Goal: Task Accomplishment & Management: Complete application form

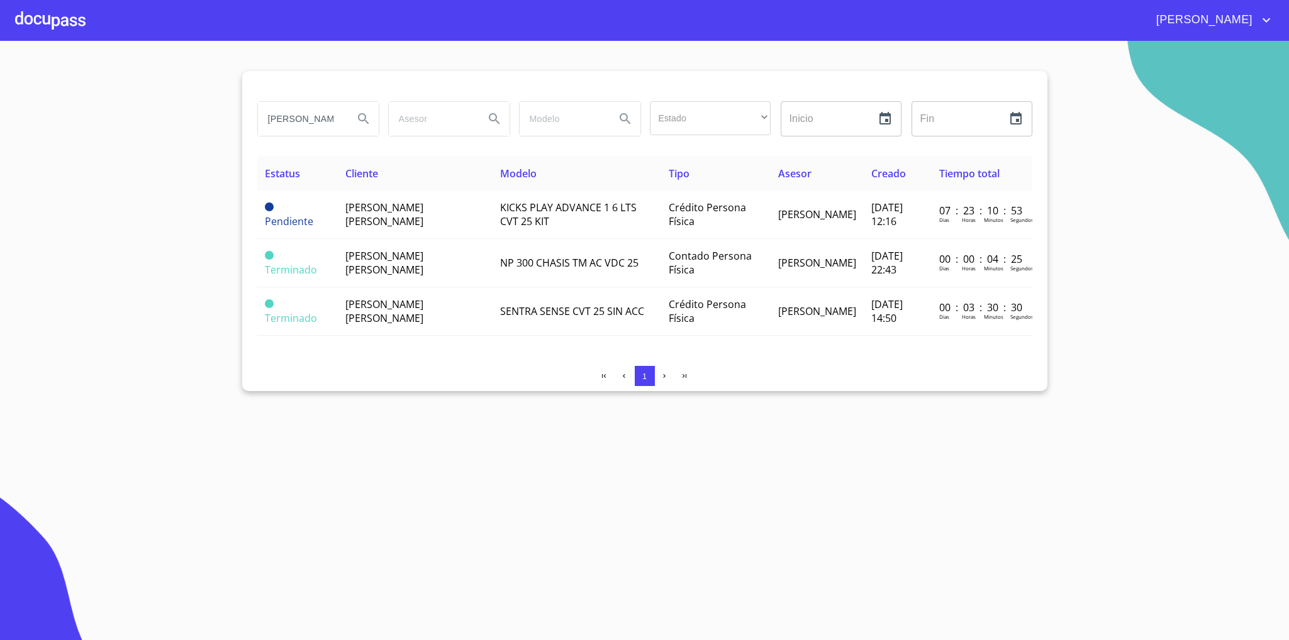
click at [75, 20] on div at bounding box center [50, 20] width 70 height 40
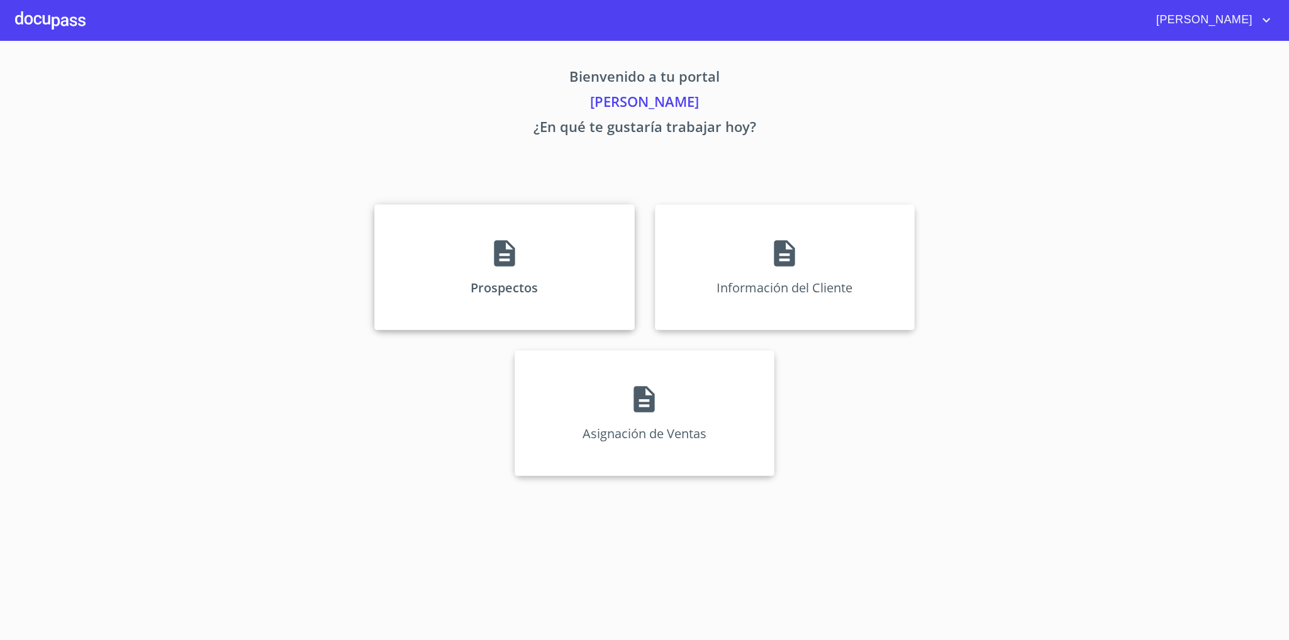
click at [629, 330] on div "Prospectos" at bounding box center [504, 267] width 260 height 126
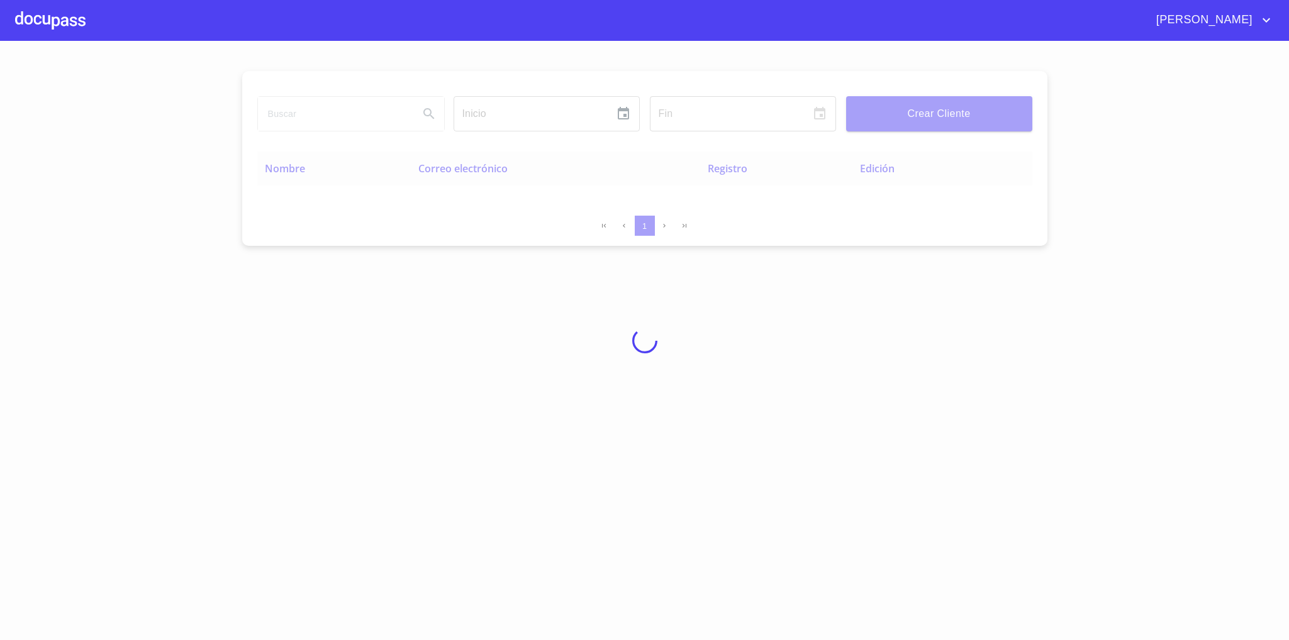
click at [580, 306] on div at bounding box center [644, 341] width 1289 height 600
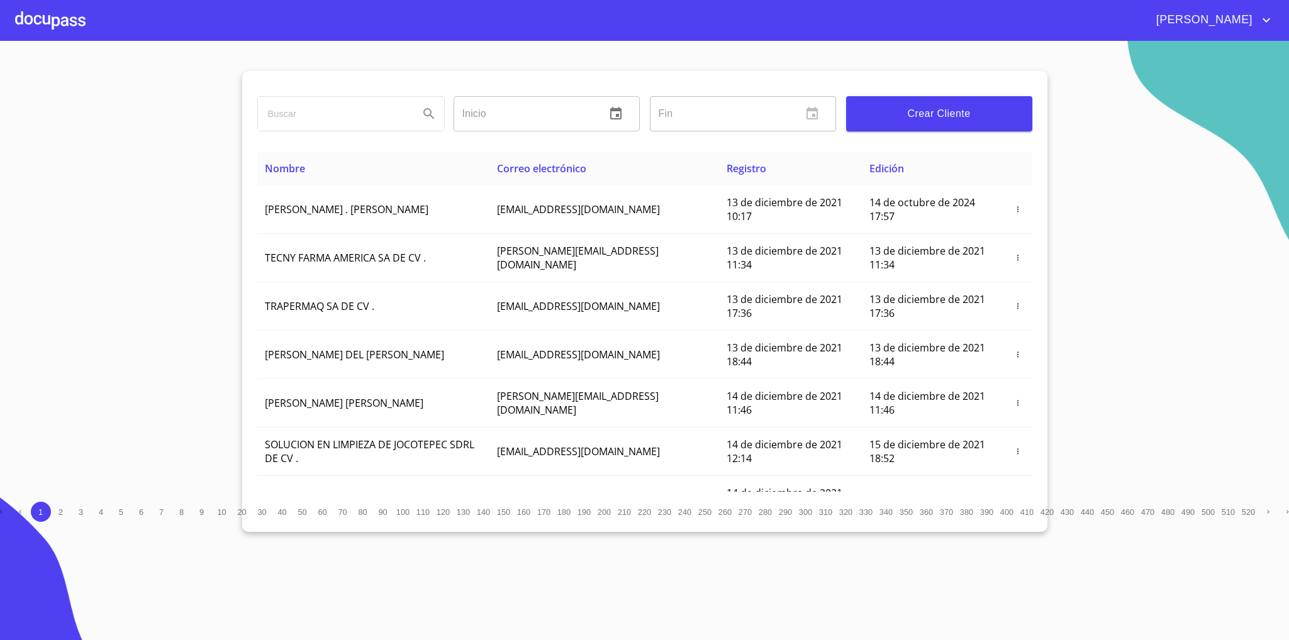
click at [325, 125] on input "search" at bounding box center [333, 114] width 151 height 34
type input "REGINA"
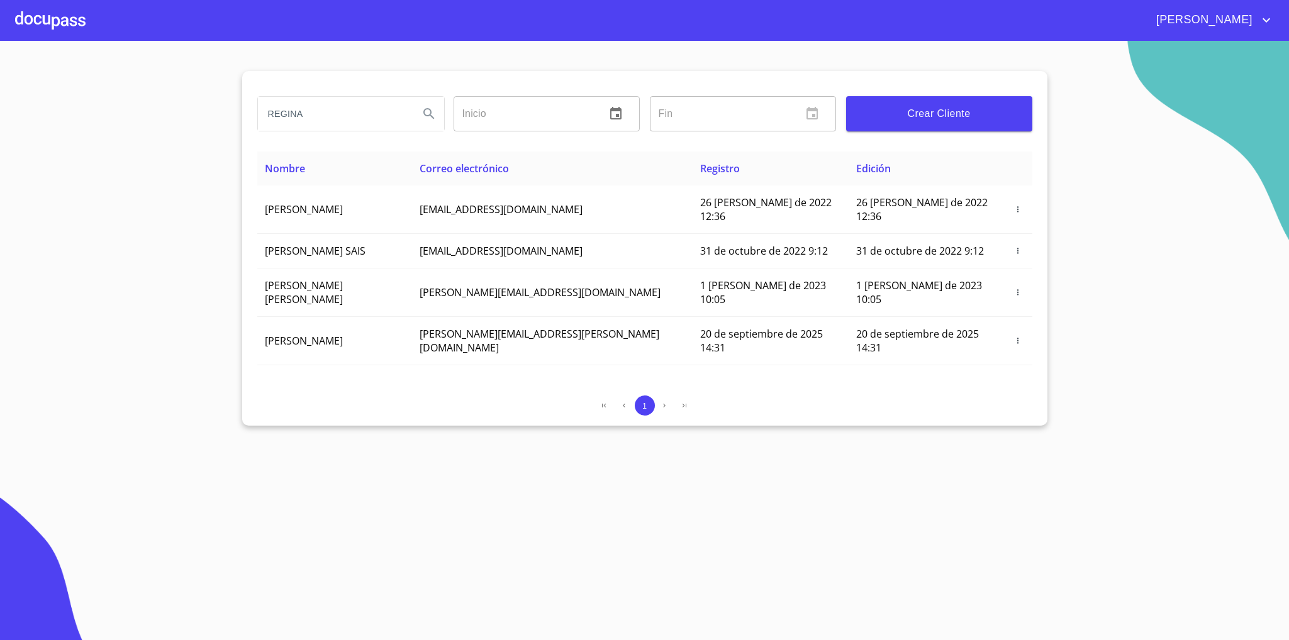
click at [44, 29] on div at bounding box center [50, 20] width 70 height 40
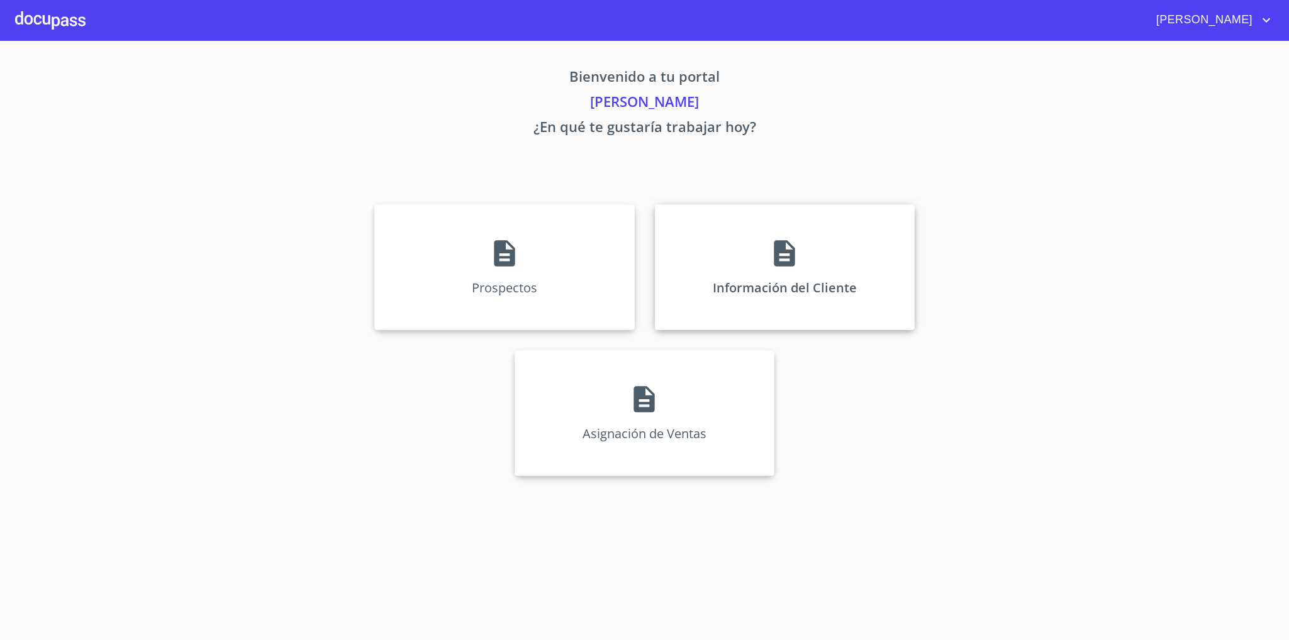
click at [723, 269] on div "Información del Cliente" at bounding box center [785, 267] width 260 height 126
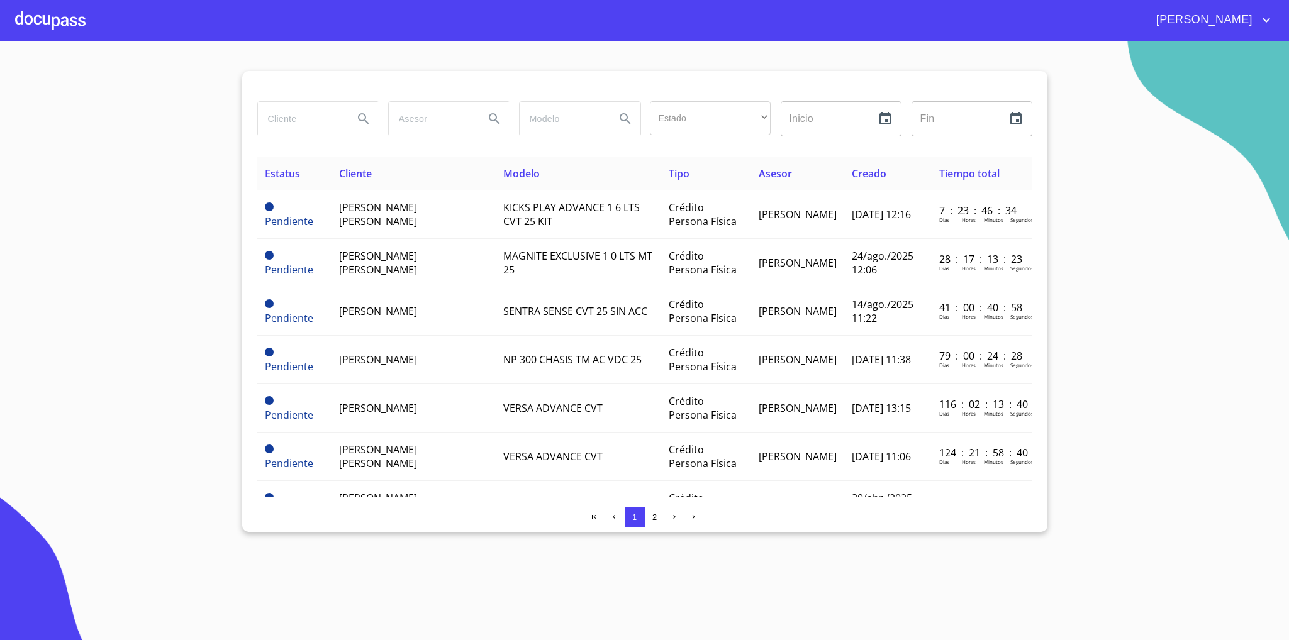
click at [296, 121] on input "search" at bounding box center [301, 119] width 86 height 34
type input "REGINA"
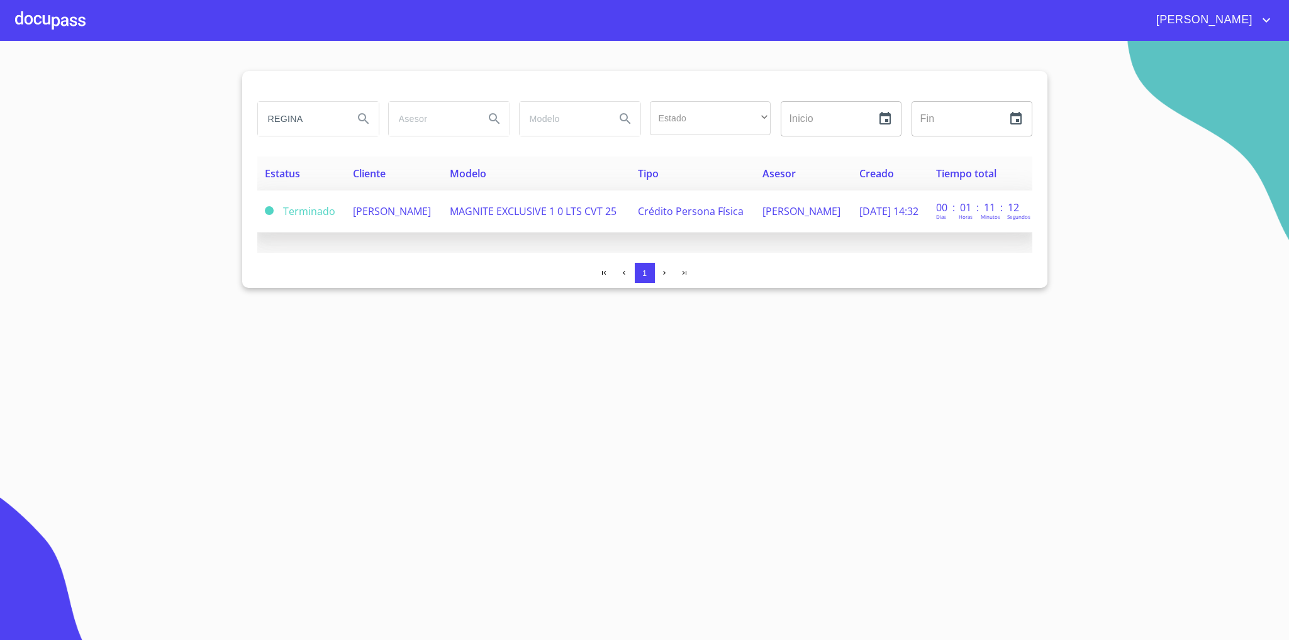
click at [395, 206] on span "[PERSON_NAME]" at bounding box center [392, 211] width 78 height 14
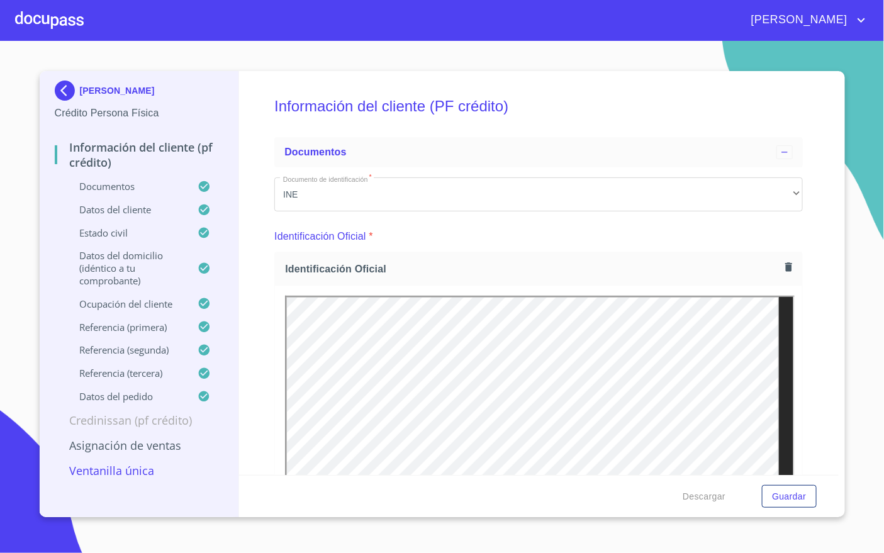
click at [559, 28] on div "[PERSON_NAME]" at bounding box center [476, 20] width 785 height 20
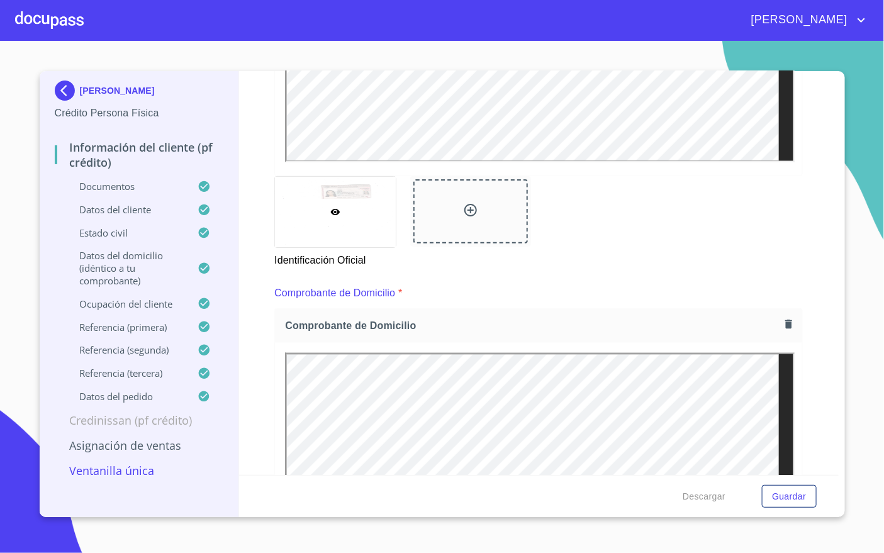
scroll to position [661, 0]
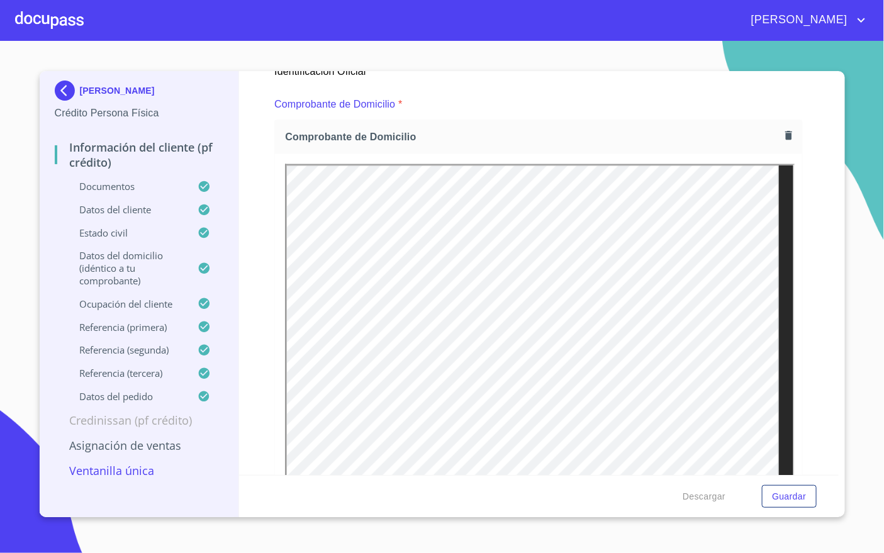
click at [780, 132] on button "button" at bounding box center [788, 135] width 17 height 17
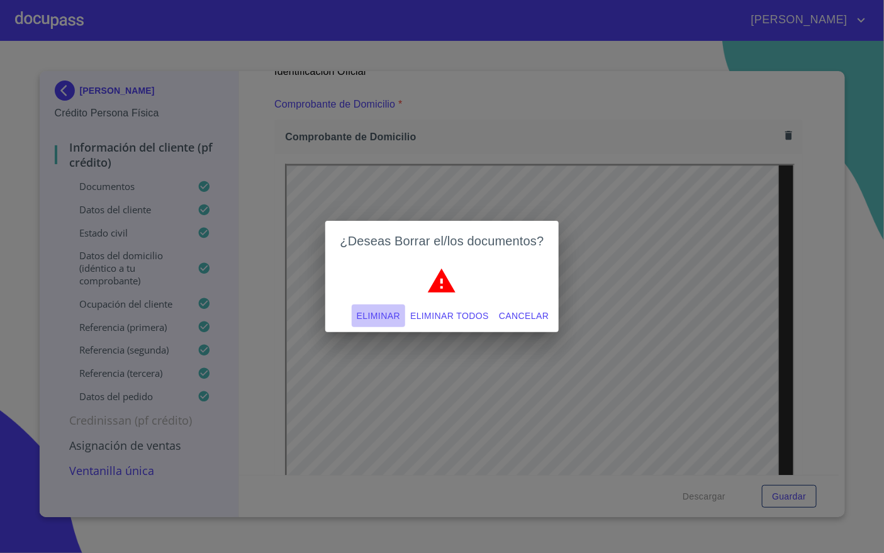
click at [374, 308] on span "Eliminar" at bounding box center [378, 316] width 43 height 16
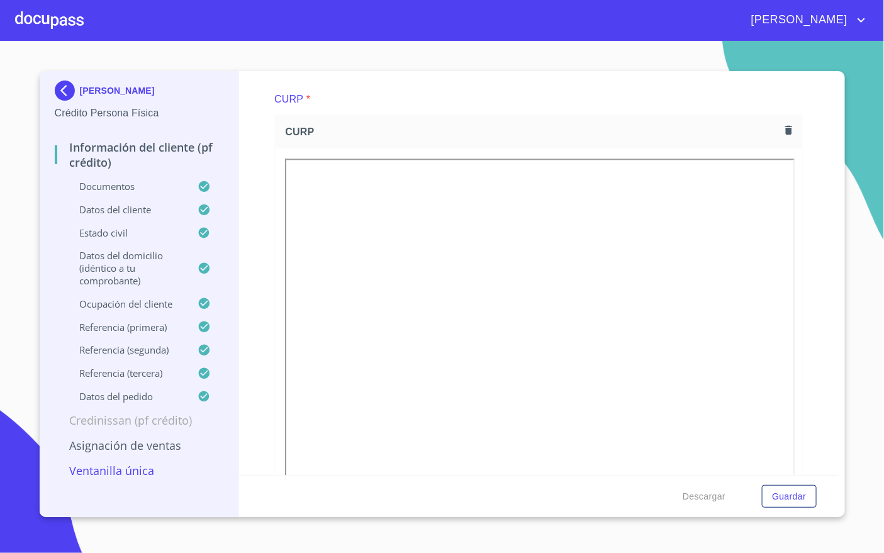
scroll to position [2831, 0]
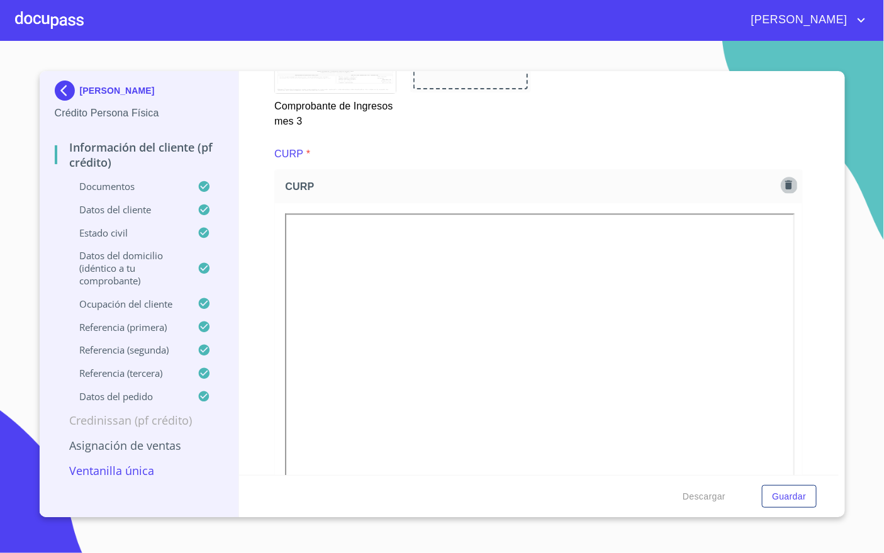
click at [781, 187] on button "button" at bounding box center [788, 184] width 17 height 17
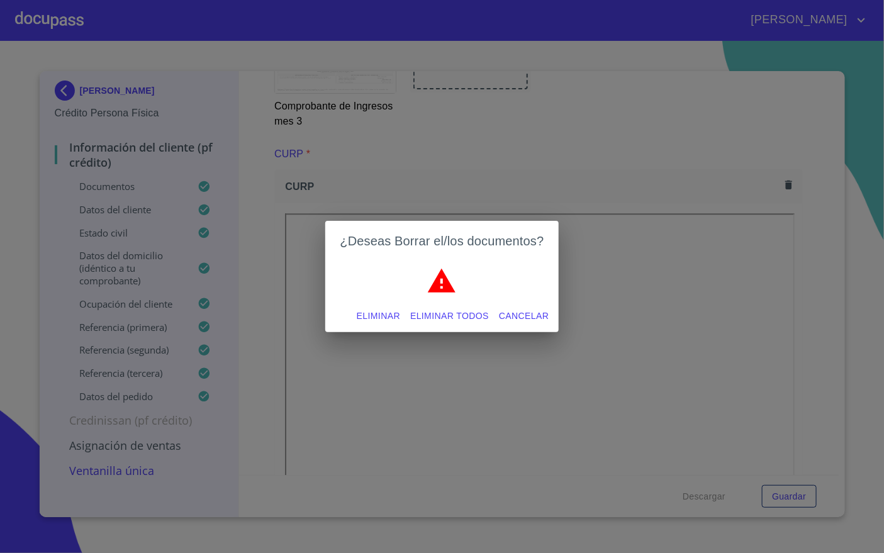
click at [346, 308] on div "Eliminar Eliminar todos Cancelar" at bounding box center [442, 315] width 234 height 33
click at [359, 313] on span "Eliminar" at bounding box center [378, 316] width 43 height 16
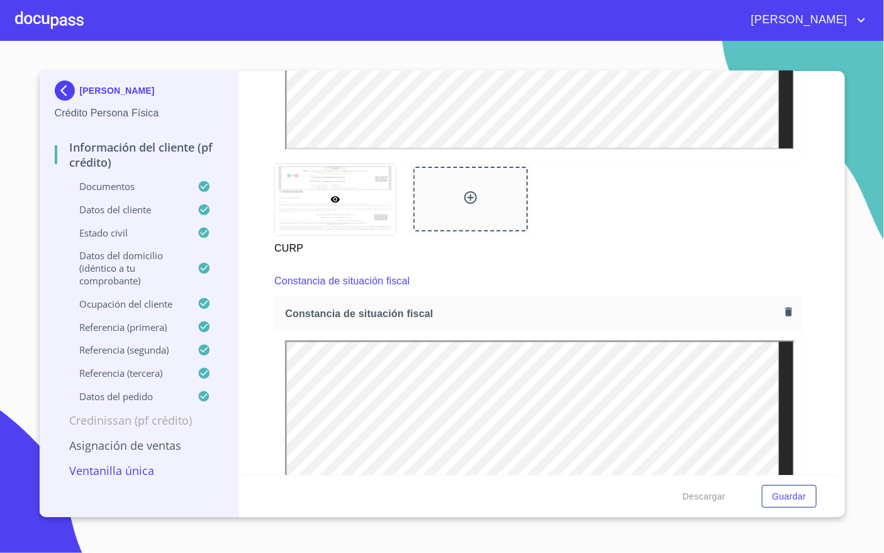
scroll to position [3208, 0]
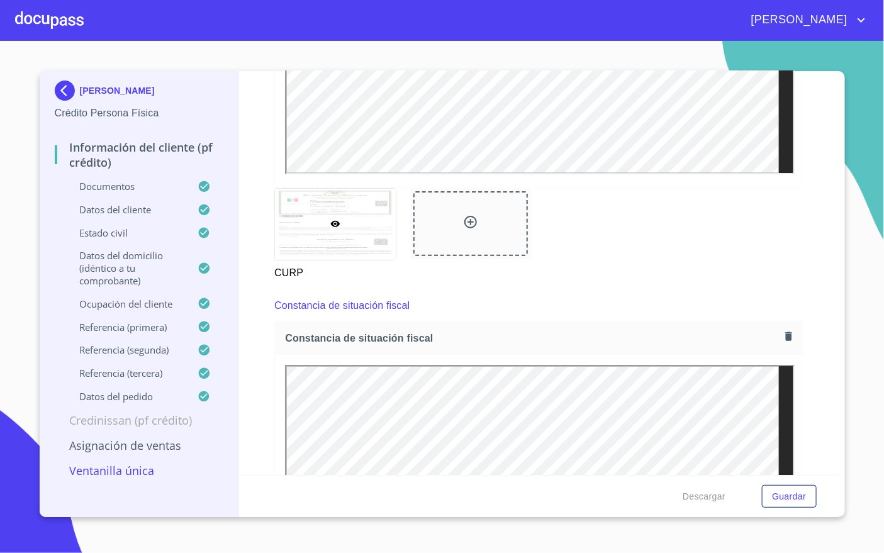
click at [780, 342] on button "button" at bounding box center [788, 336] width 17 height 17
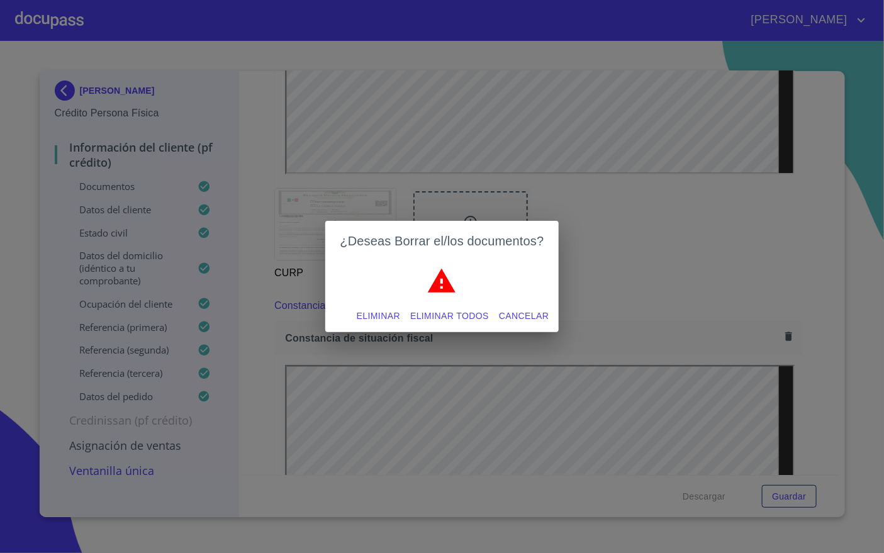
click at [395, 323] on span "Eliminar" at bounding box center [378, 316] width 43 height 16
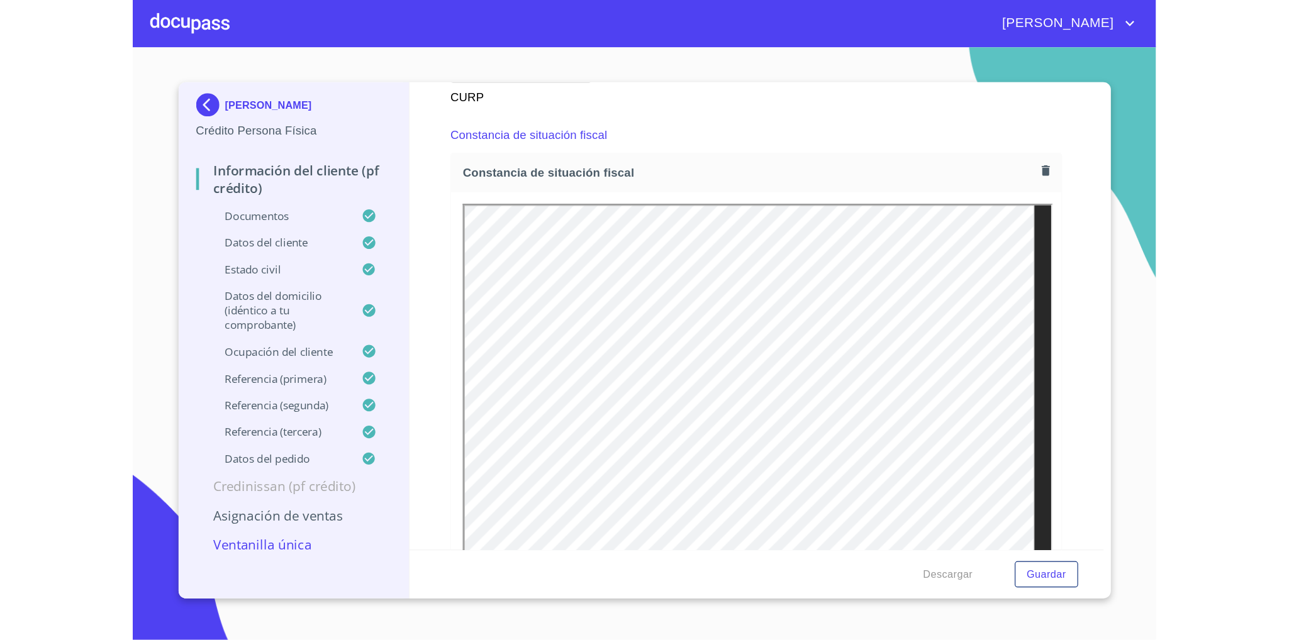
scroll to position [3680, 0]
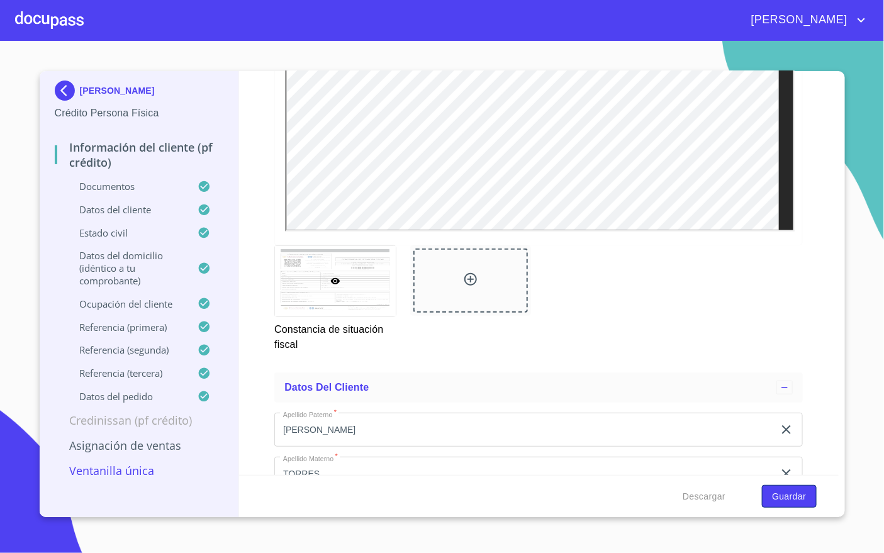
click at [791, 498] on span "Guardar" at bounding box center [789, 497] width 34 height 16
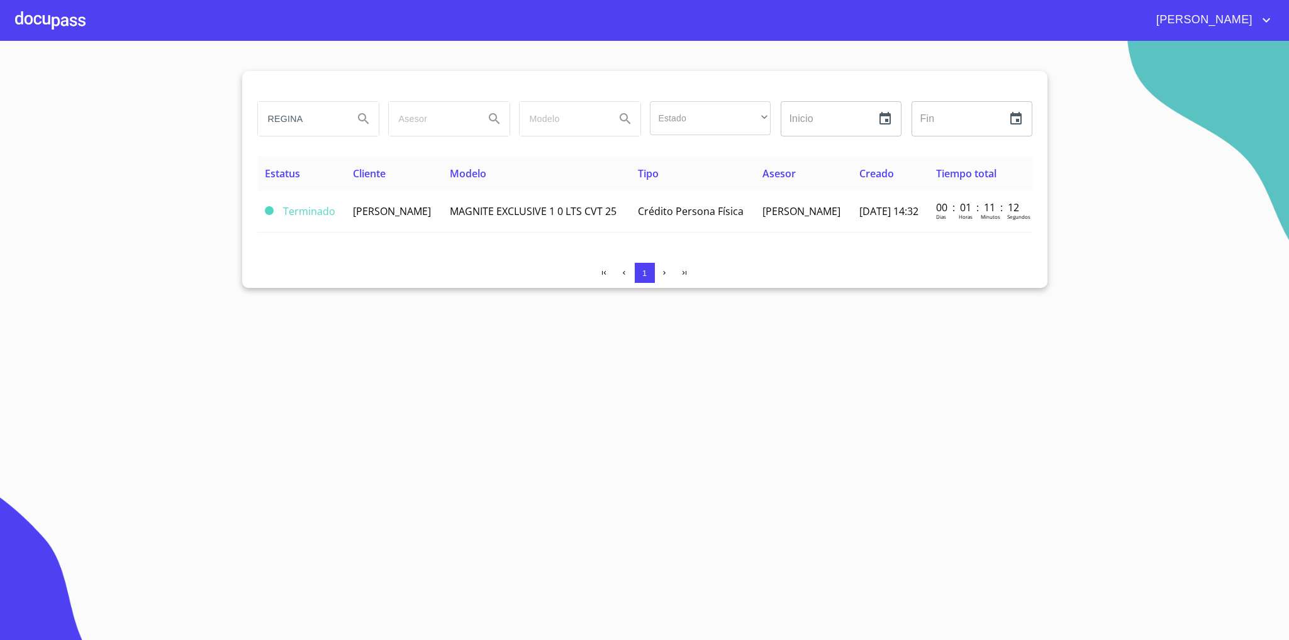
click at [342, 115] on input "REGINA" at bounding box center [301, 119] width 86 height 34
type input "[PERSON_NAME]"
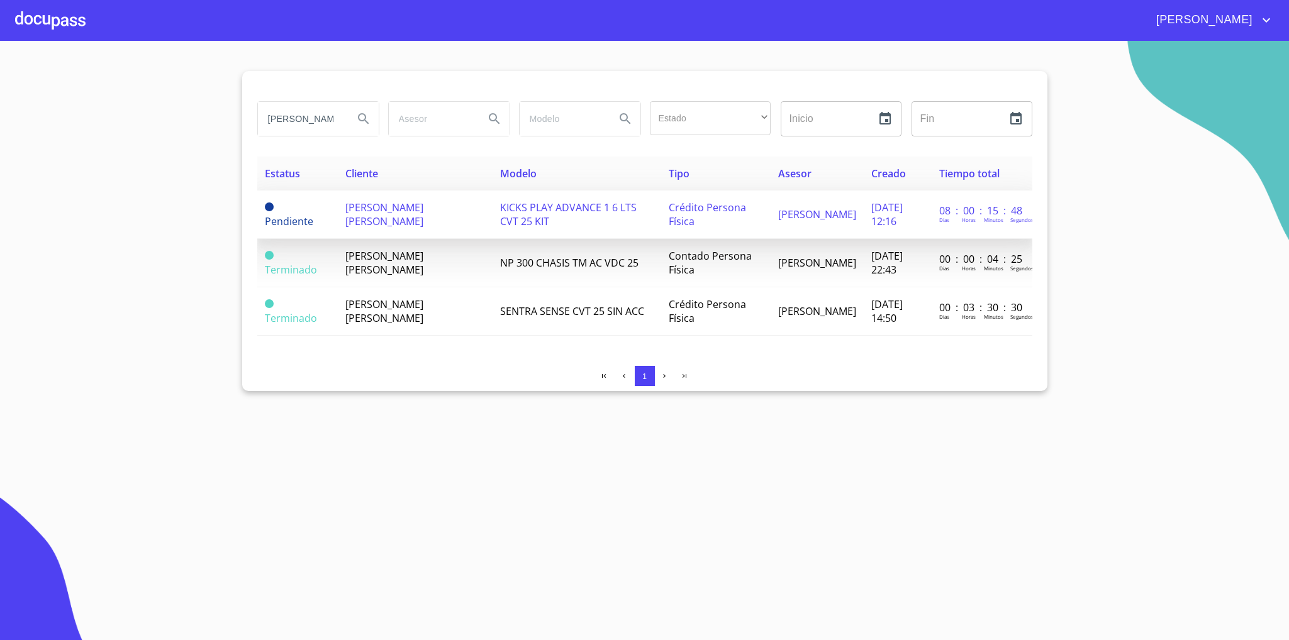
click at [419, 215] on span "[PERSON_NAME] [PERSON_NAME]" at bounding box center [384, 215] width 78 height 28
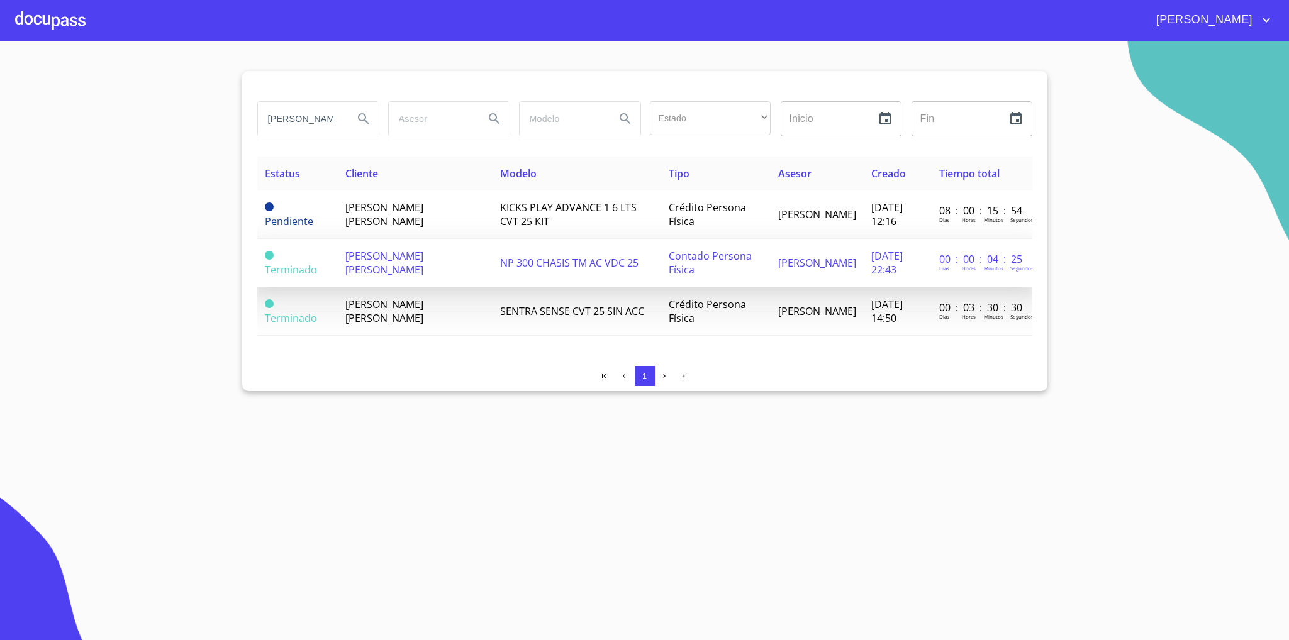
click at [421, 257] on span "[PERSON_NAME] [PERSON_NAME]" at bounding box center [384, 263] width 78 height 28
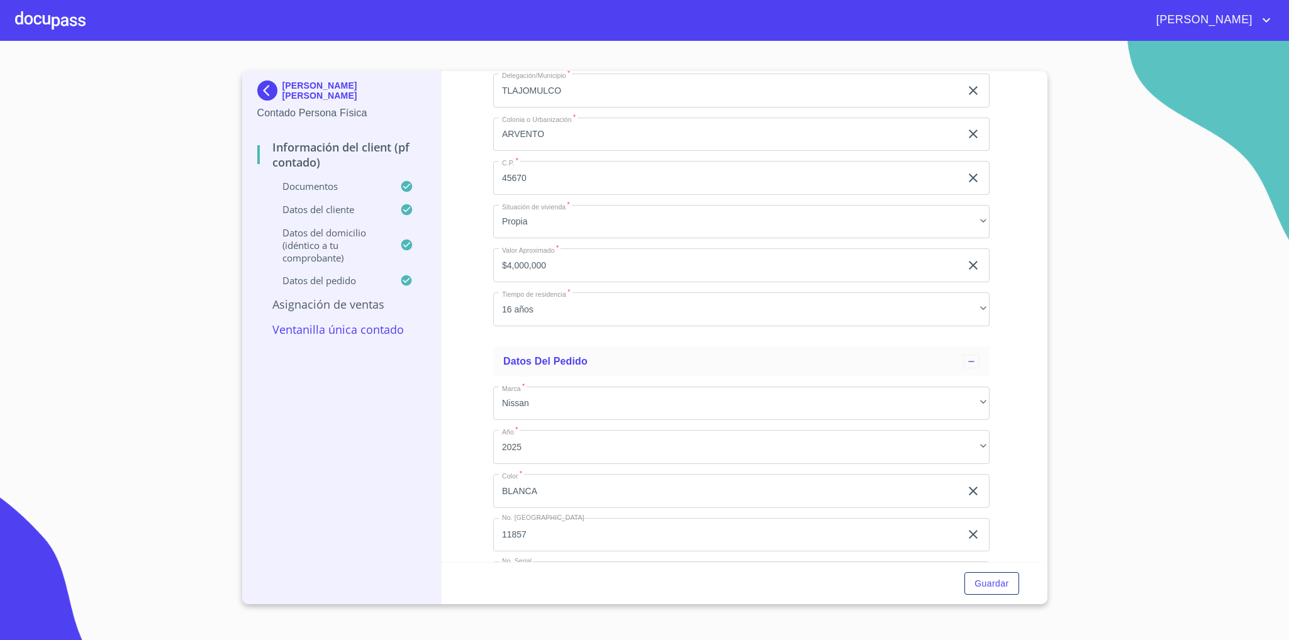
scroll to position [3405, 0]
click at [578, 434] on input "BLANCA" at bounding box center [726, 443] width 467 height 34
click at [568, 491] on input "11857" at bounding box center [726, 487] width 467 height 34
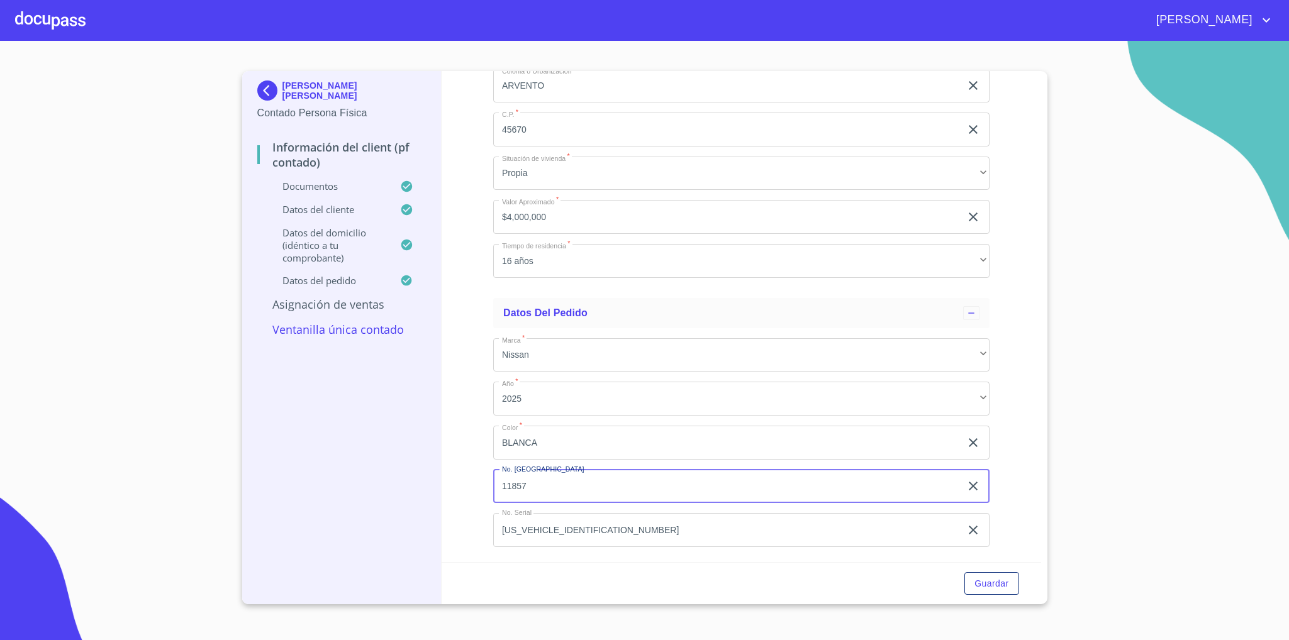
click at [568, 491] on input "11857" at bounding box center [726, 487] width 467 height 34
click at [550, 428] on input "BLANCA" at bounding box center [726, 443] width 467 height 34
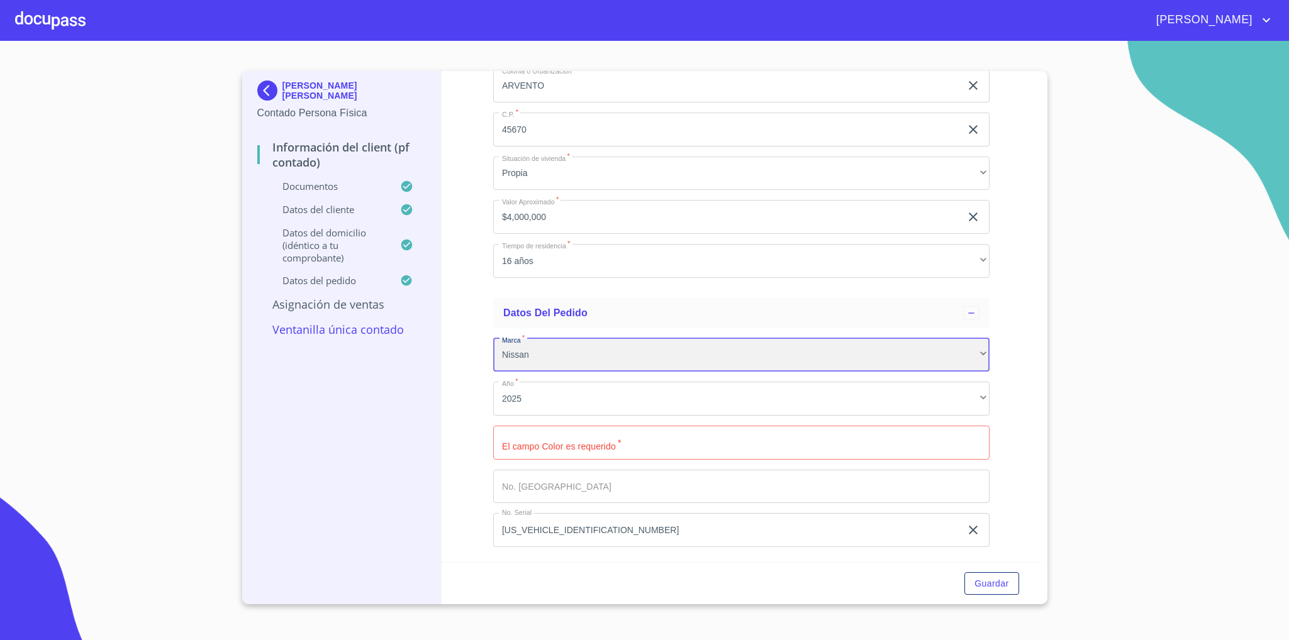
click at [972, 353] on div "Nissan" at bounding box center [741, 355] width 496 height 34
click at [769, 353] on li "Nissan" at bounding box center [734, 363] width 482 height 23
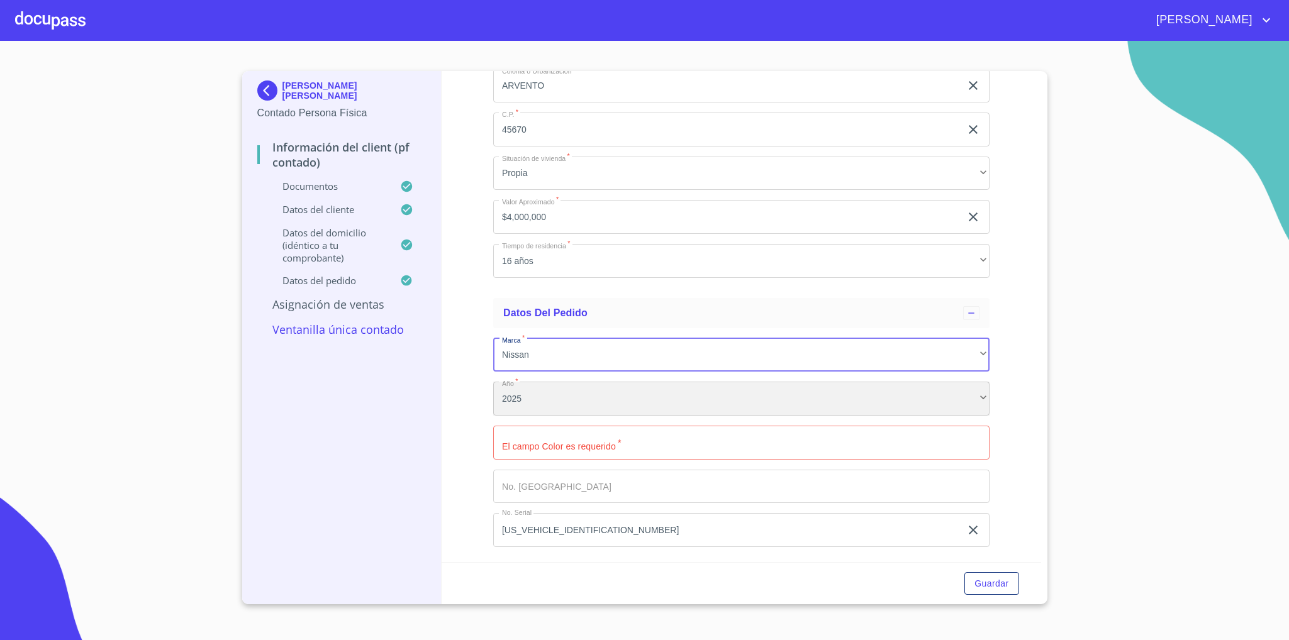
click at [623, 402] on div "2025" at bounding box center [741, 399] width 496 height 34
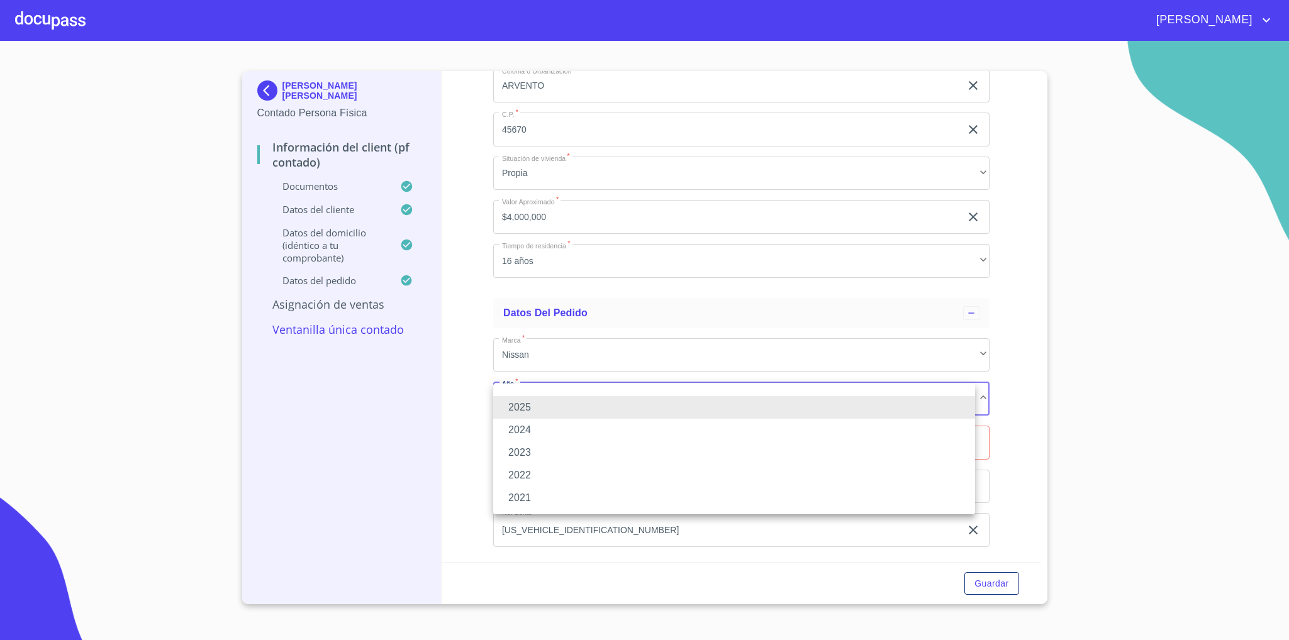
click at [548, 408] on li "2025" at bounding box center [734, 407] width 482 height 23
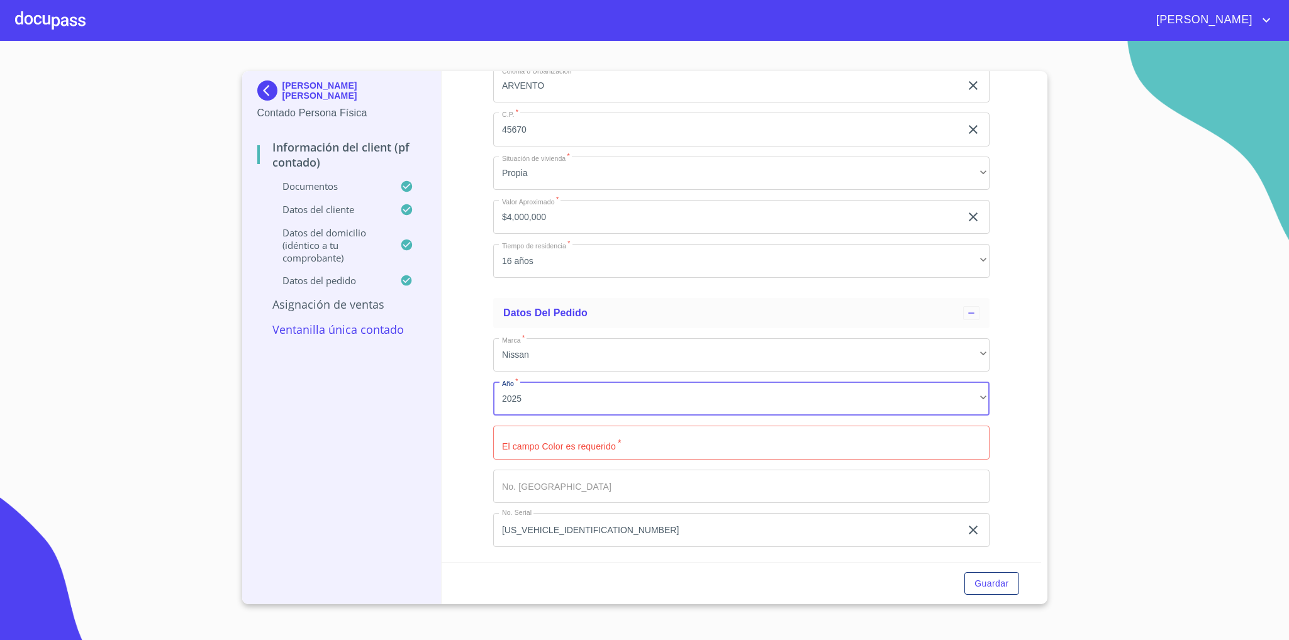
click at [564, 447] on input "Documento de identificación   *" at bounding box center [741, 443] width 496 height 34
type input "a"
type input "AZUL"
click at [550, 487] on input "Documento de identificación   *" at bounding box center [741, 487] width 496 height 34
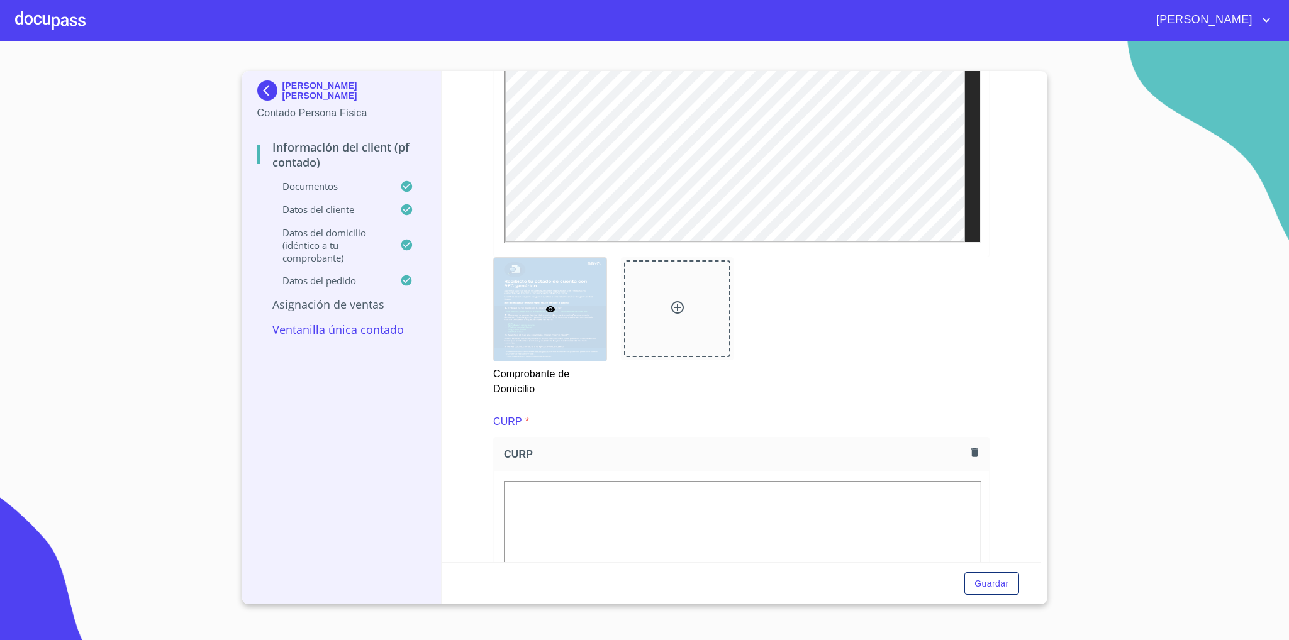
scroll to position [1141, 0]
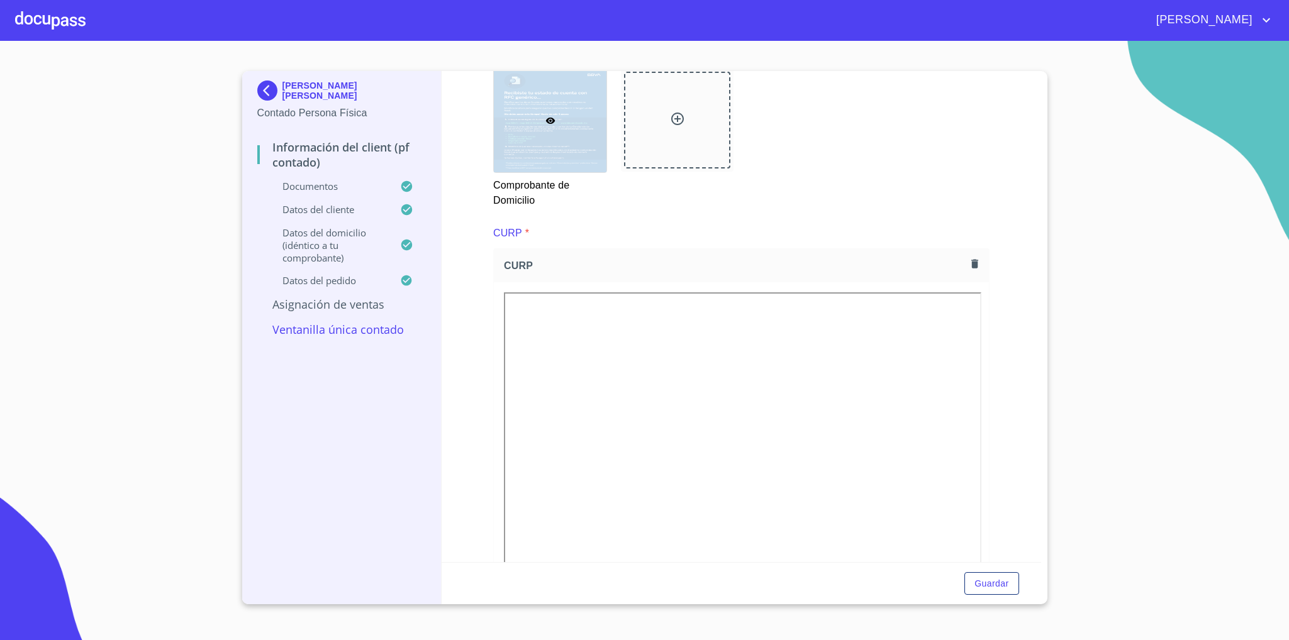
type input "11905"
click at [971, 268] on icon "button" at bounding box center [974, 264] width 7 height 9
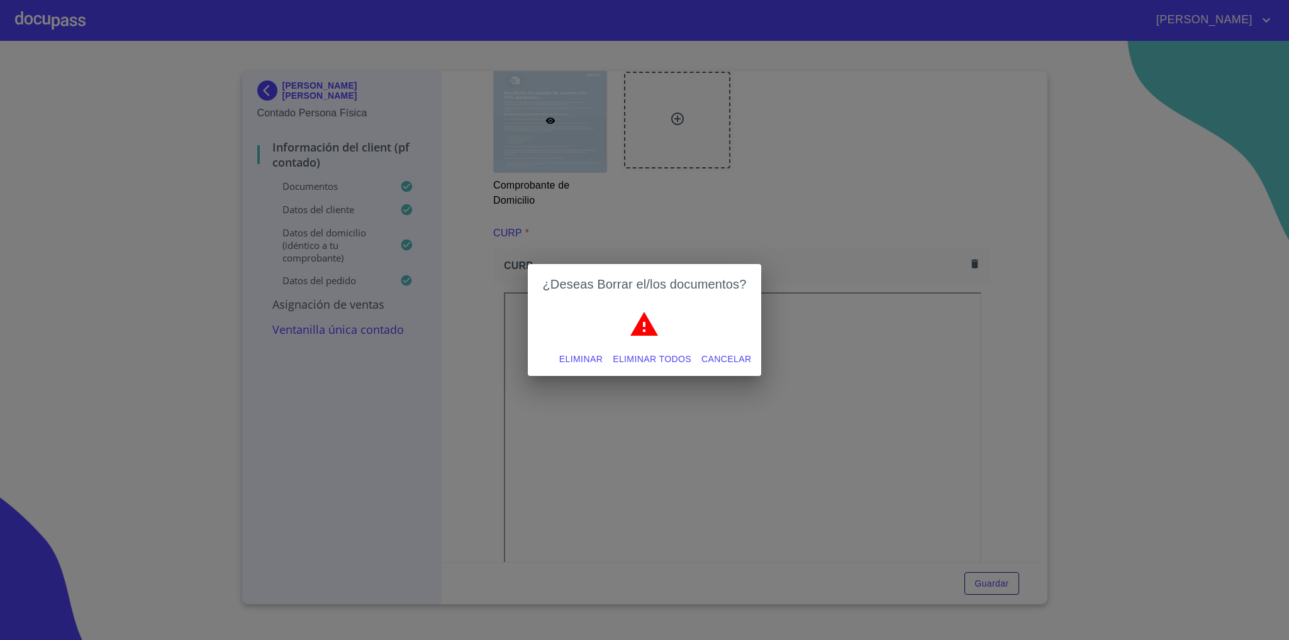
click at [588, 354] on span "Eliminar" at bounding box center [580, 360] width 43 height 16
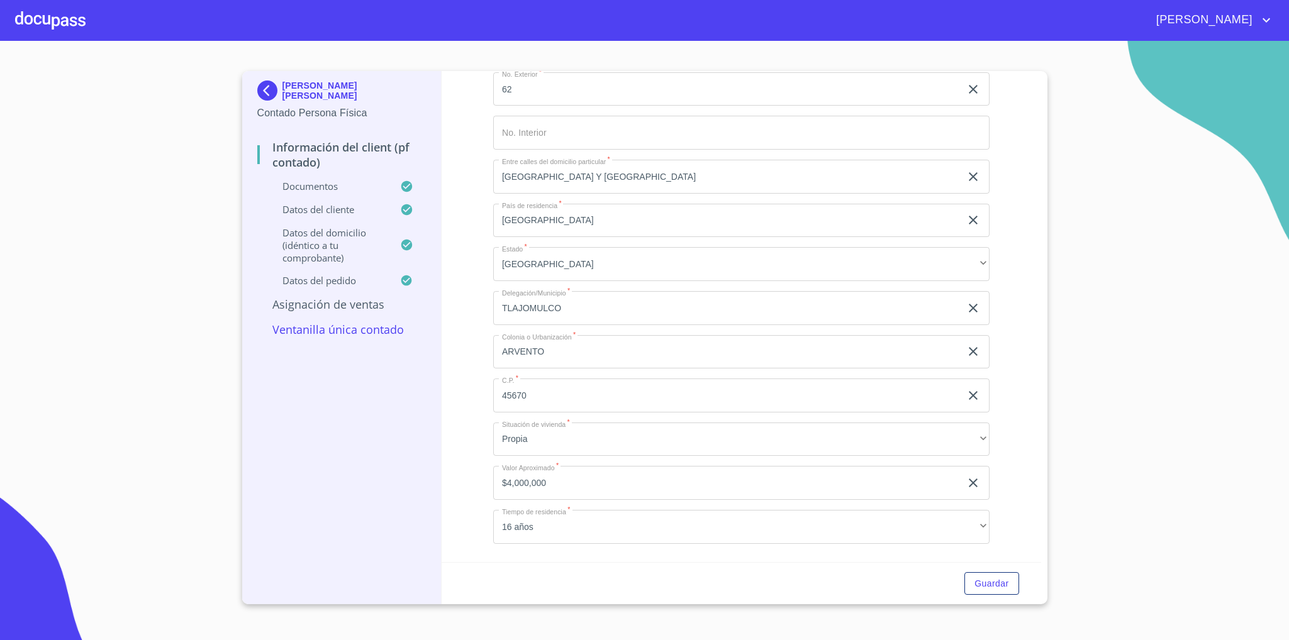
scroll to position [3405, 0]
click at [661, 535] on input "[US_VEHICLE_IDENTIFICATION_NUMBER]" at bounding box center [726, 530] width 467 height 34
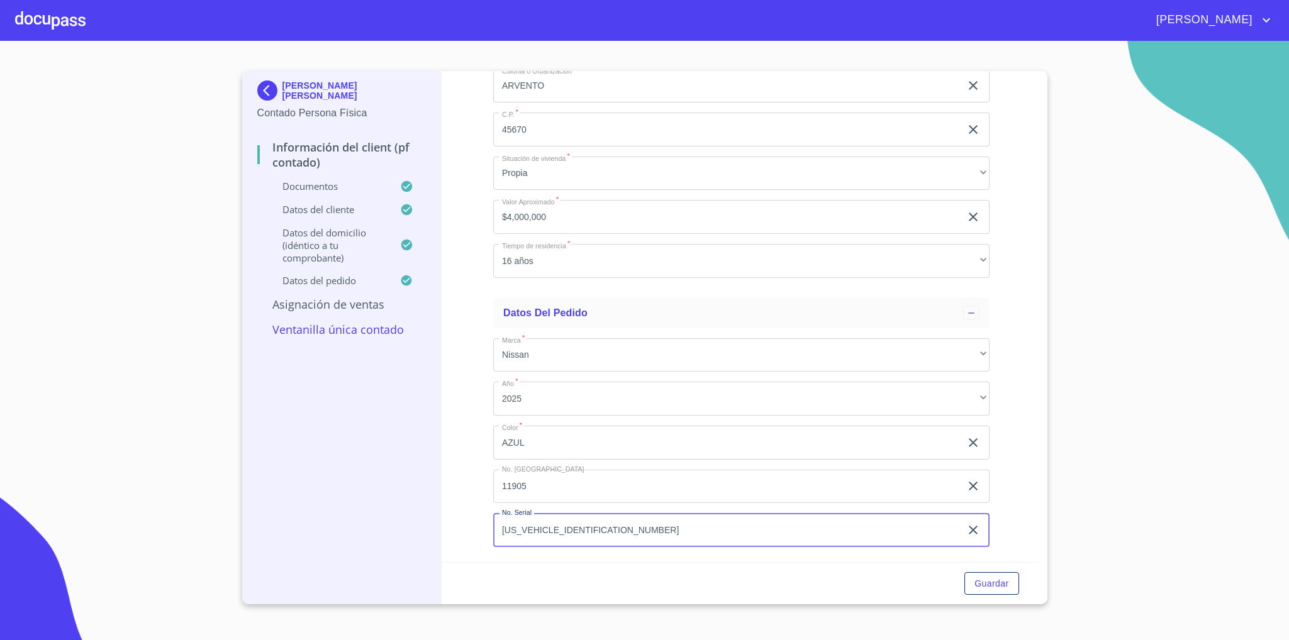
click at [974, 571] on div "Guardar" at bounding box center [742, 583] width 600 height 43
click at [980, 582] on span "Guardar" at bounding box center [991, 584] width 34 height 16
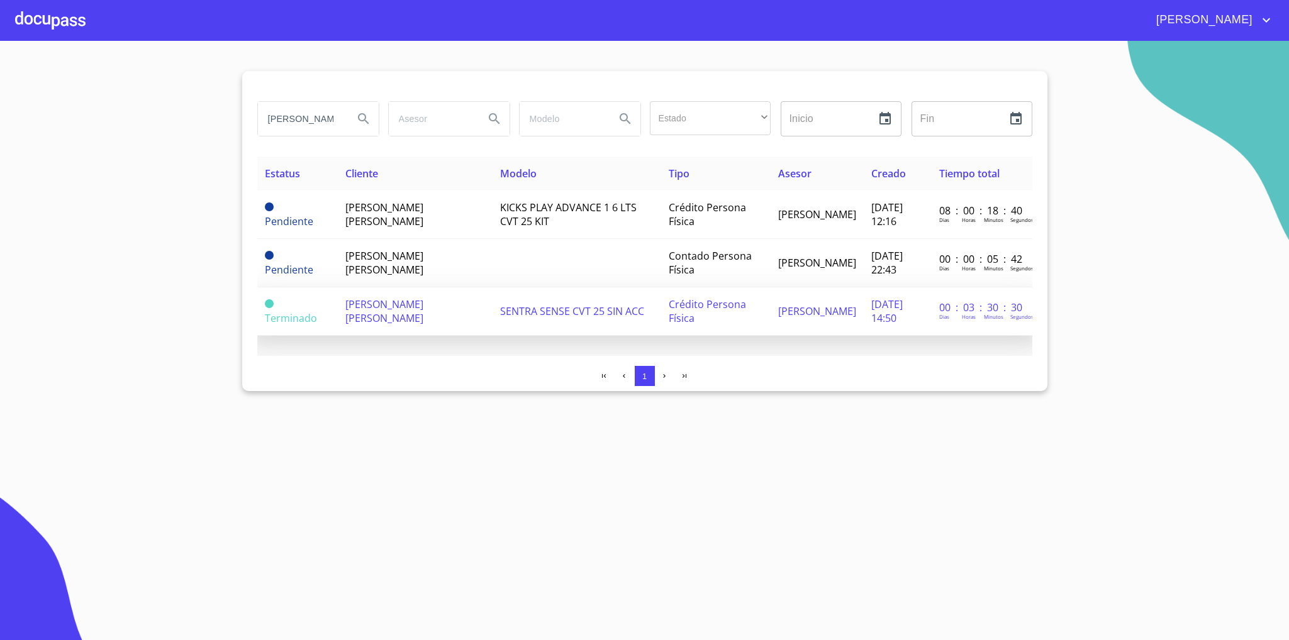
click at [378, 304] on span "[PERSON_NAME] [PERSON_NAME]" at bounding box center [384, 312] width 78 height 28
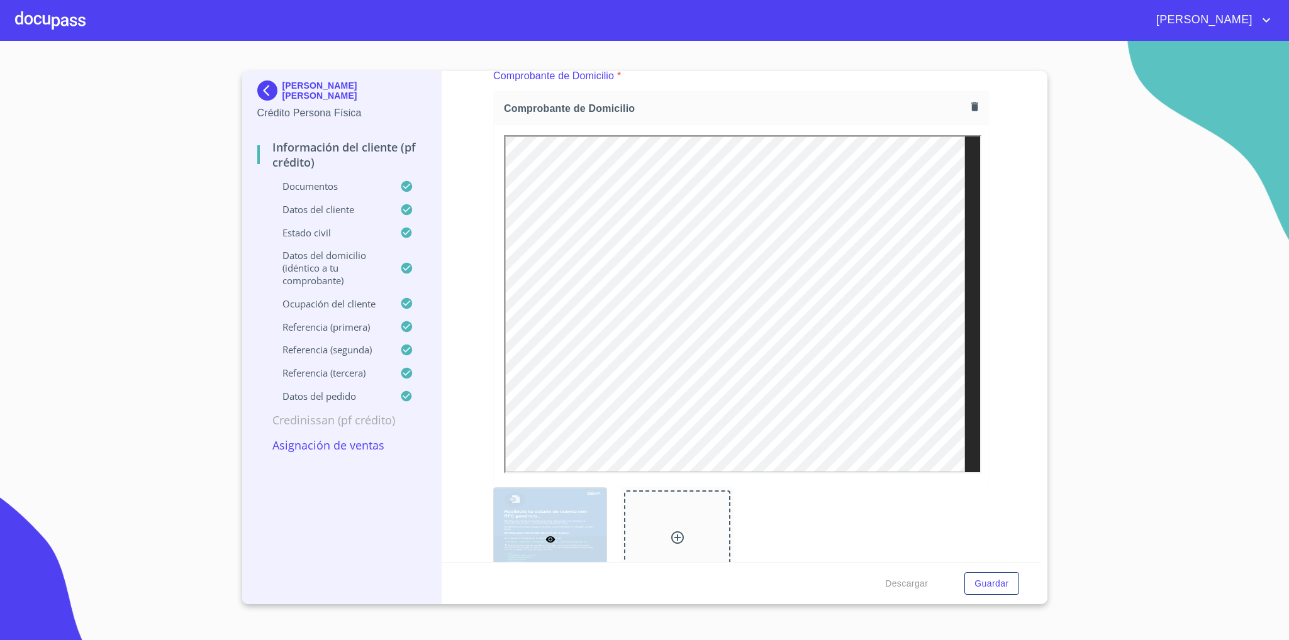
scroll to position [755, 0]
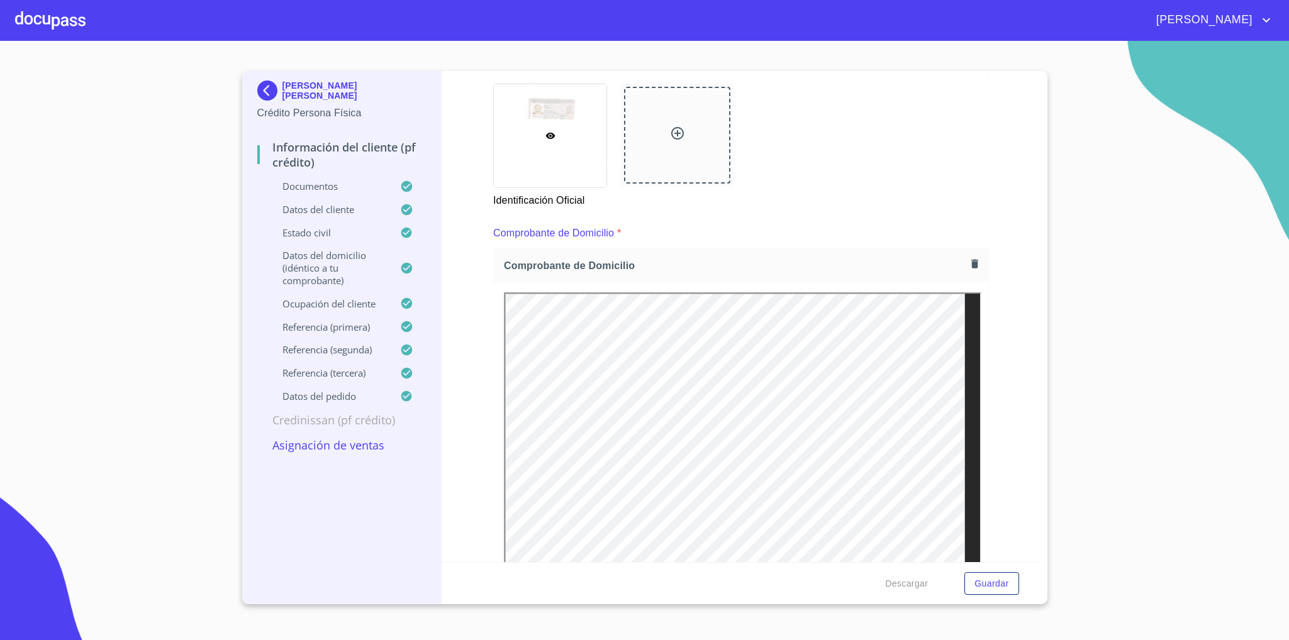
scroll to position [566, 0]
click at [967, 252] on div "Comprobante de Domicilio" at bounding box center [741, 263] width 495 height 33
click at [969, 259] on icon "button" at bounding box center [975, 262] width 12 height 12
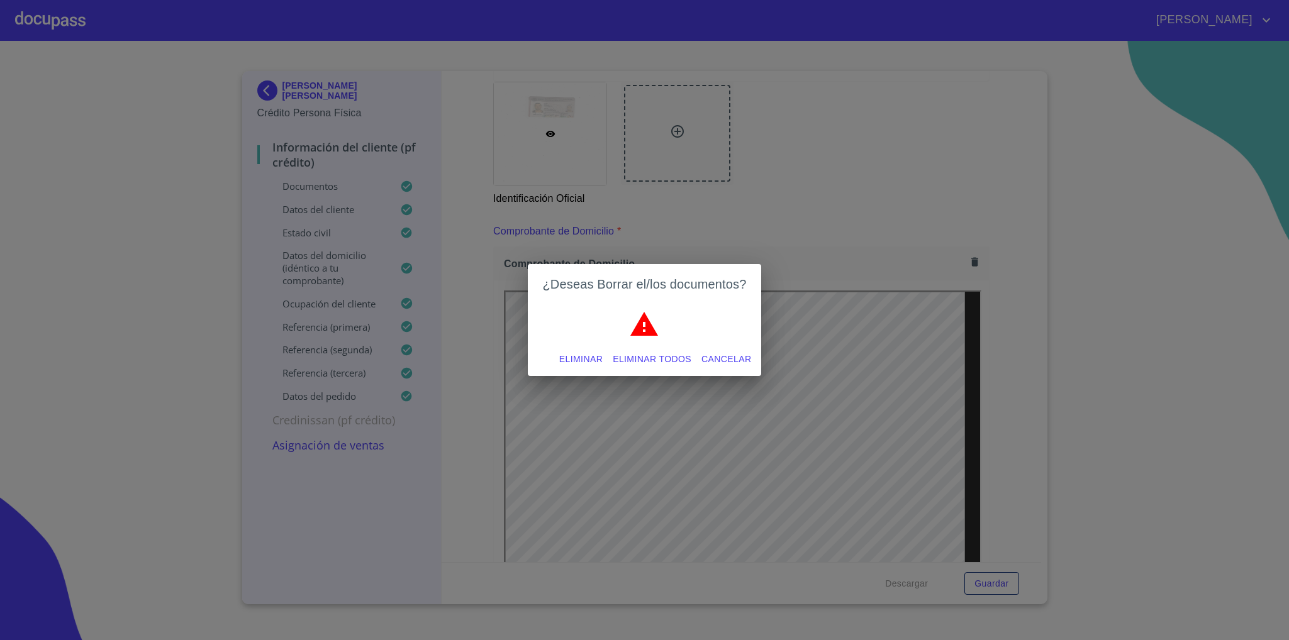
click at [553, 355] on div "Eliminar Eliminar todos Cancelar" at bounding box center [645, 359] width 234 height 33
click at [566, 360] on span "Eliminar" at bounding box center [580, 360] width 43 height 16
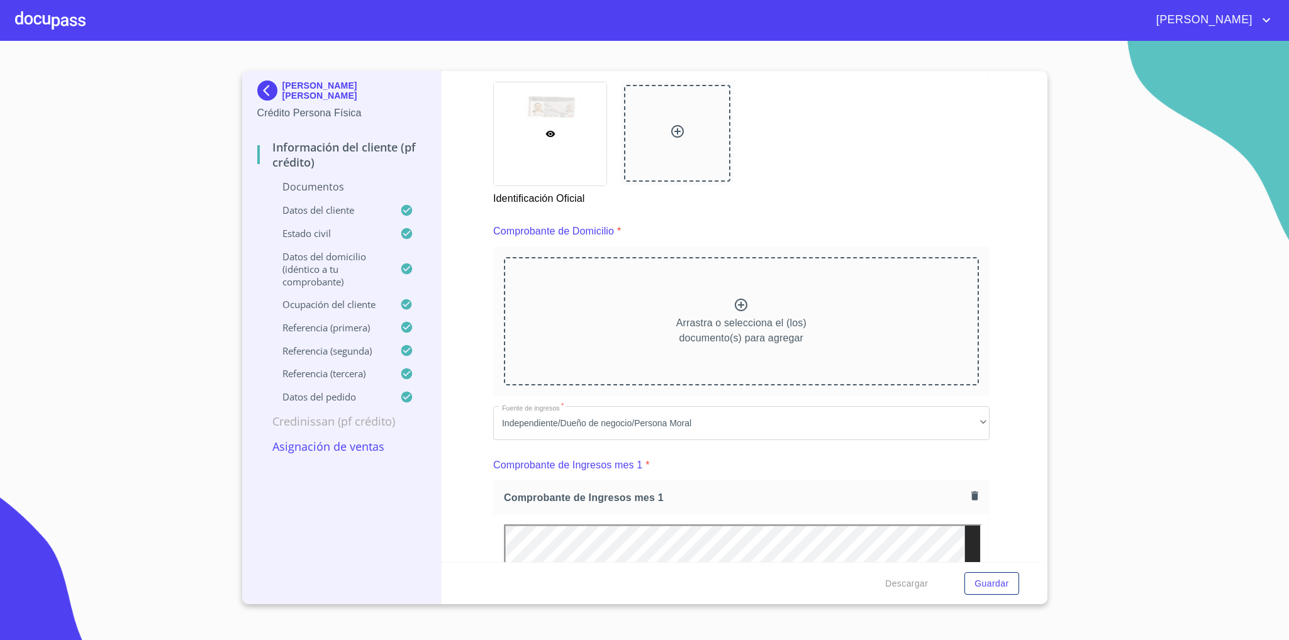
click at [895, 318] on div "Arrastra o selecciona el (los) documento(s) para agregar" at bounding box center [741, 321] width 475 height 128
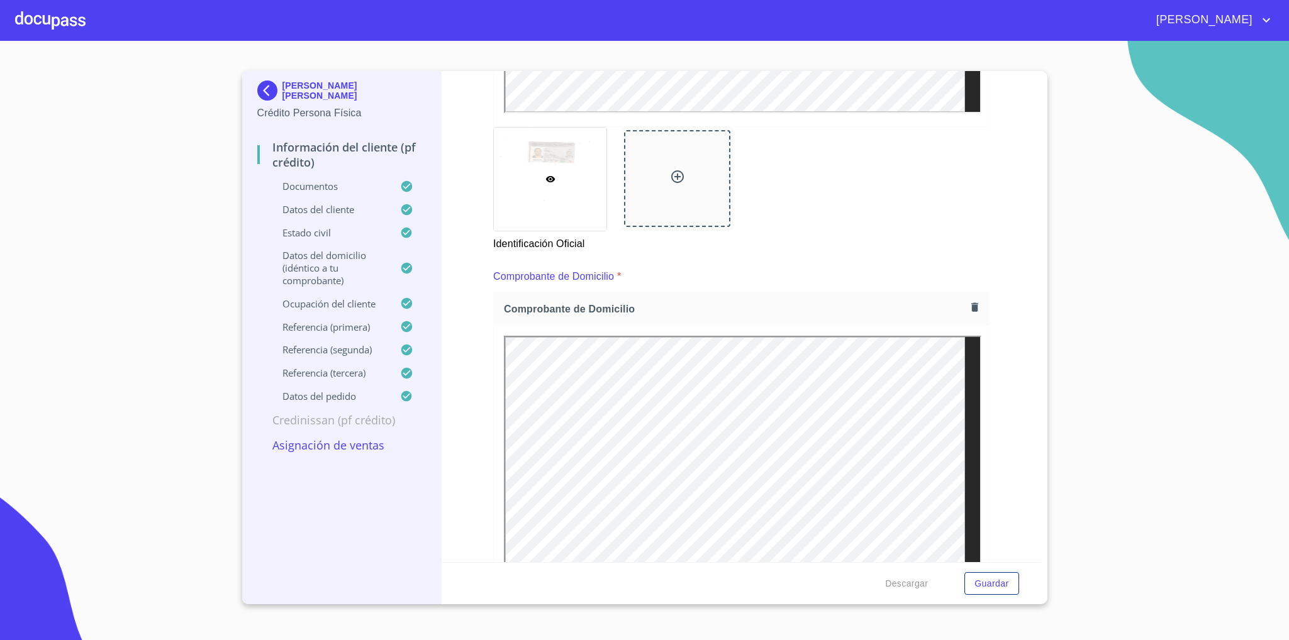
scroll to position [755, 0]
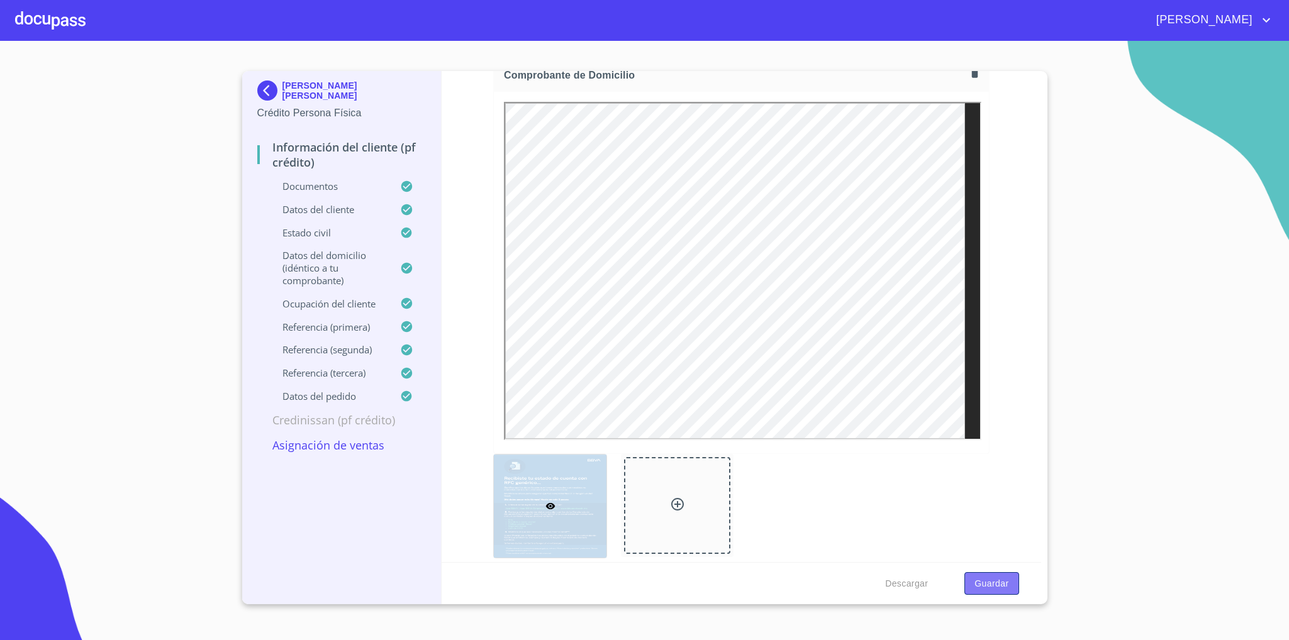
click at [998, 582] on span "Guardar" at bounding box center [991, 584] width 34 height 16
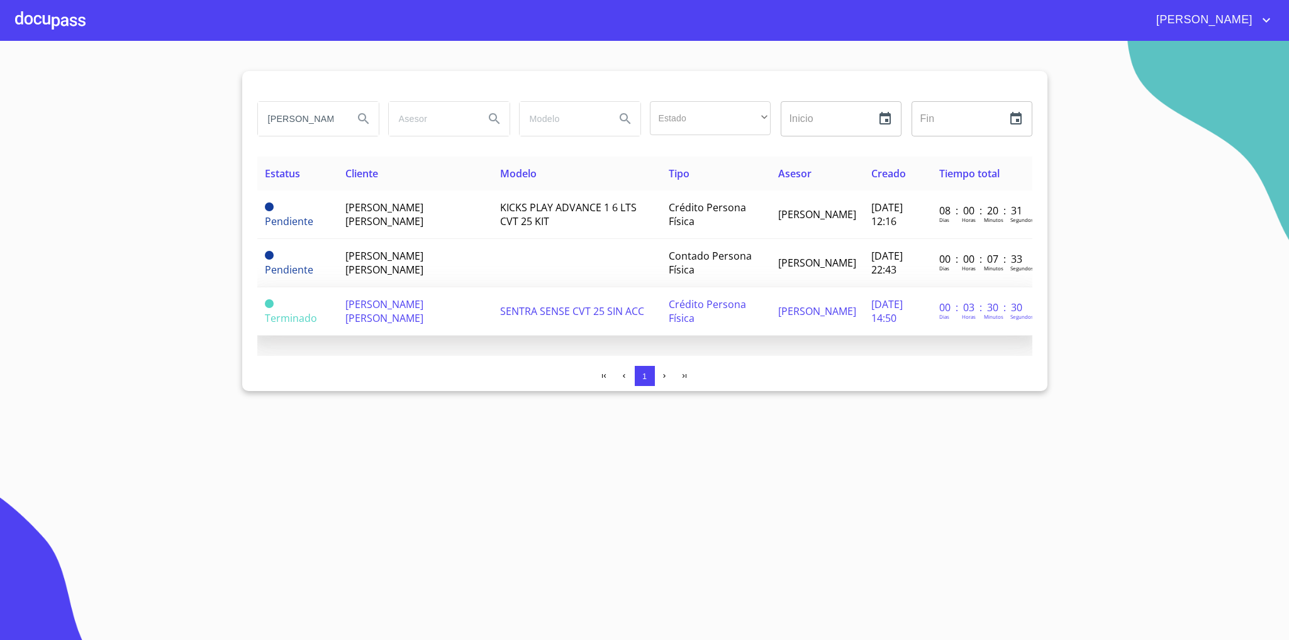
click at [389, 302] on span "[PERSON_NAME] [PERSON_NAME]" at bounding box center [384, 312] width 78 height 28
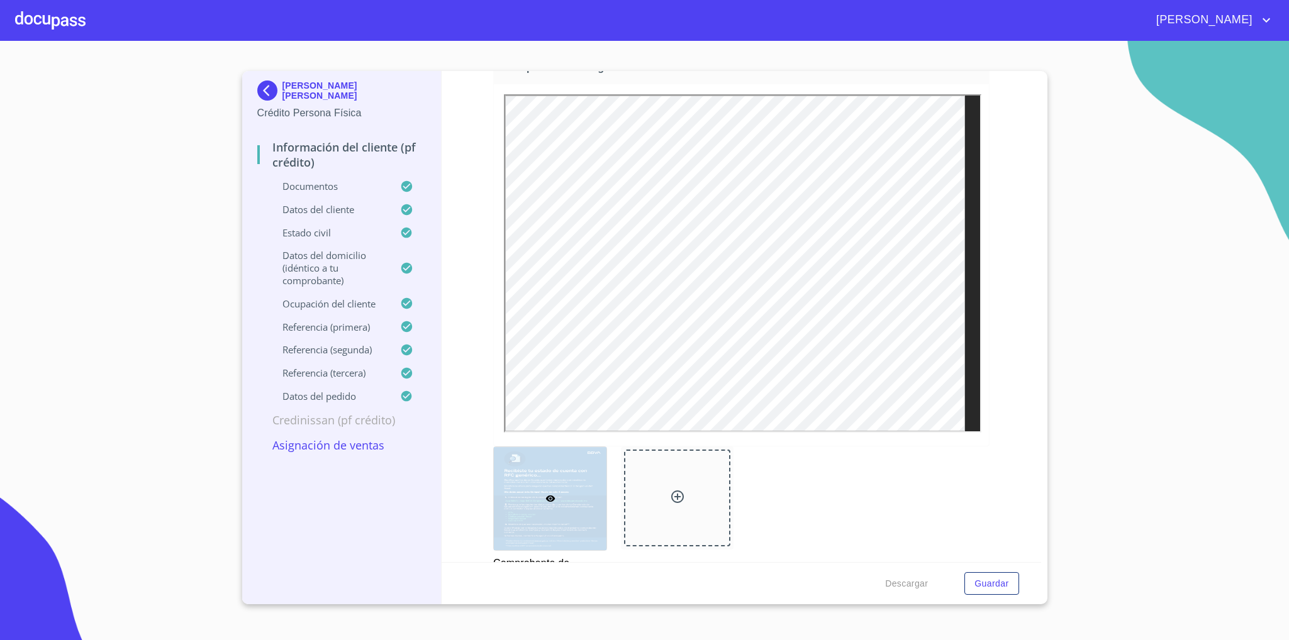
scroll to position [2431, 0]
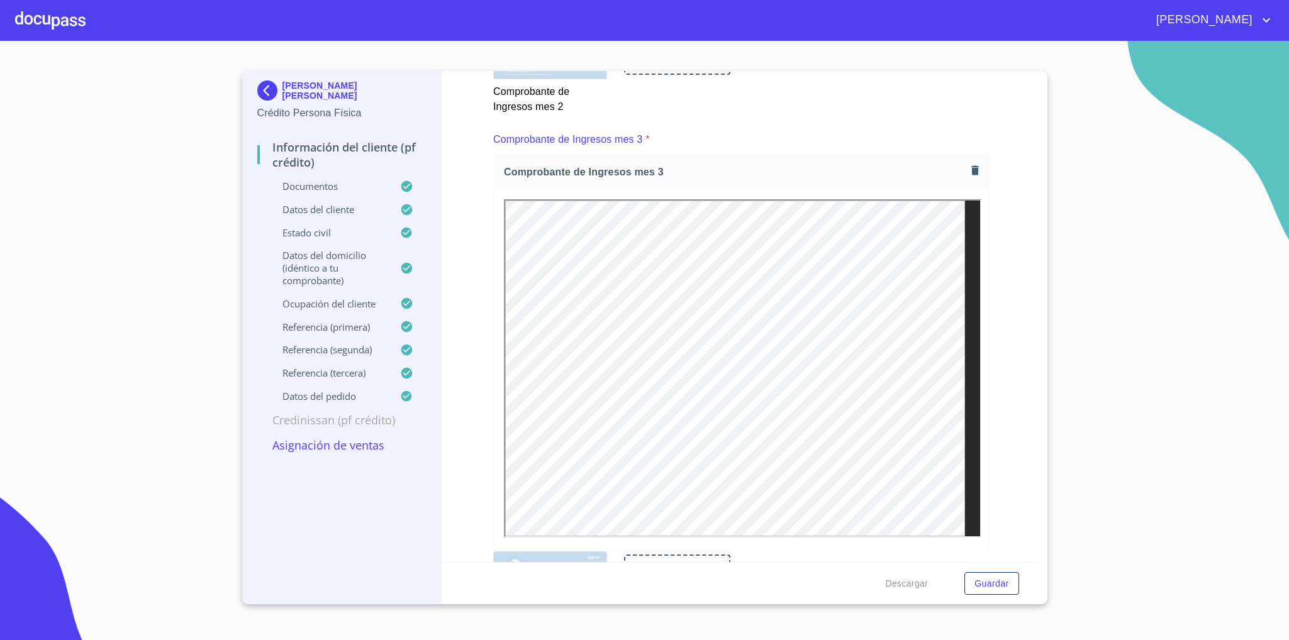
click at [259, 91] on img at bounding box center [269, 91] width 25 height 20
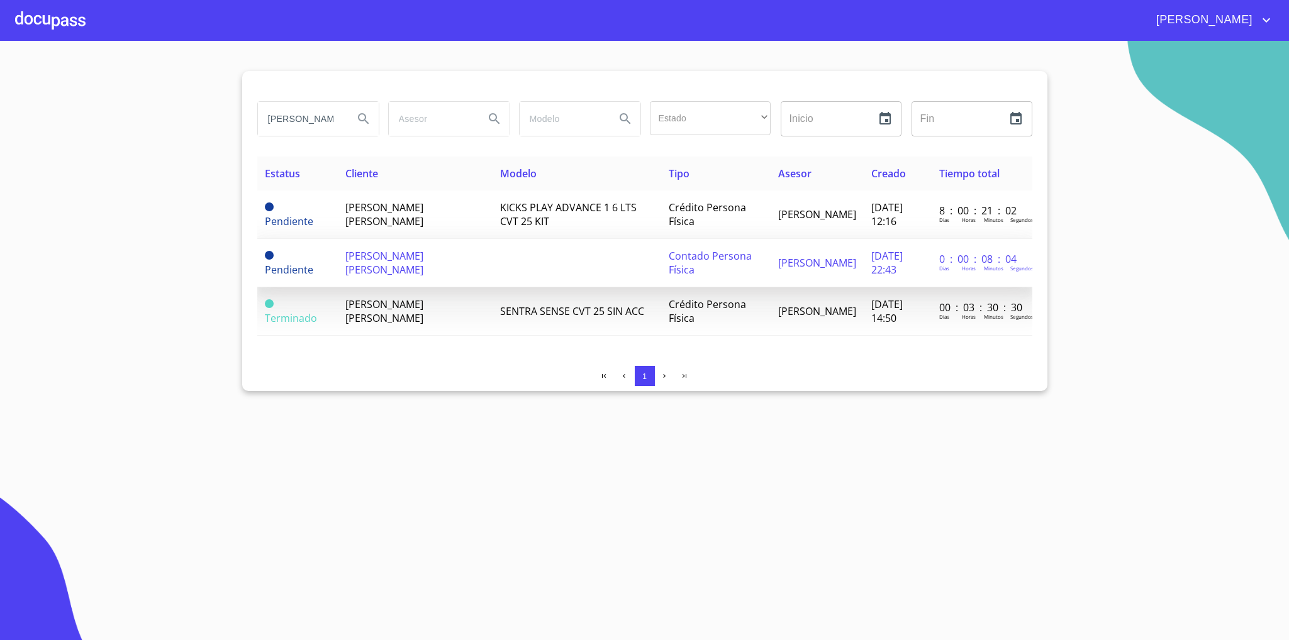
click at [411, 259] on span "[PERSON_NAME] [PERSON_NAME]" at bounding box center [384, 263] width 78 height 28
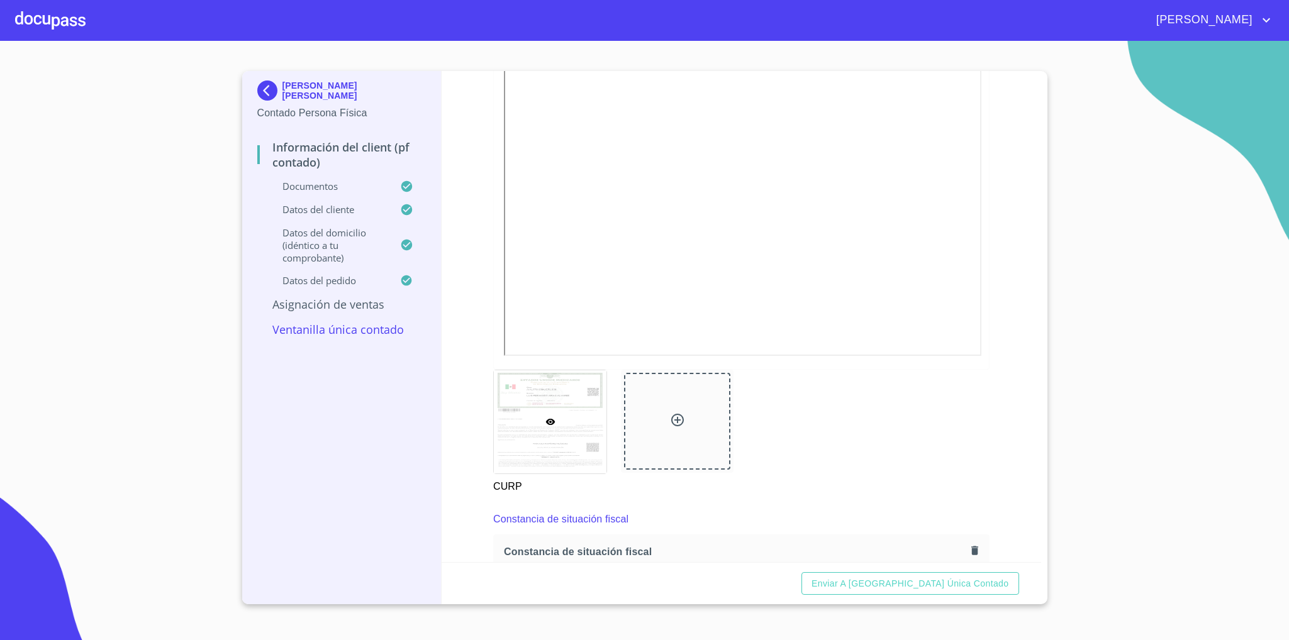
scroll to position [1227, 0]
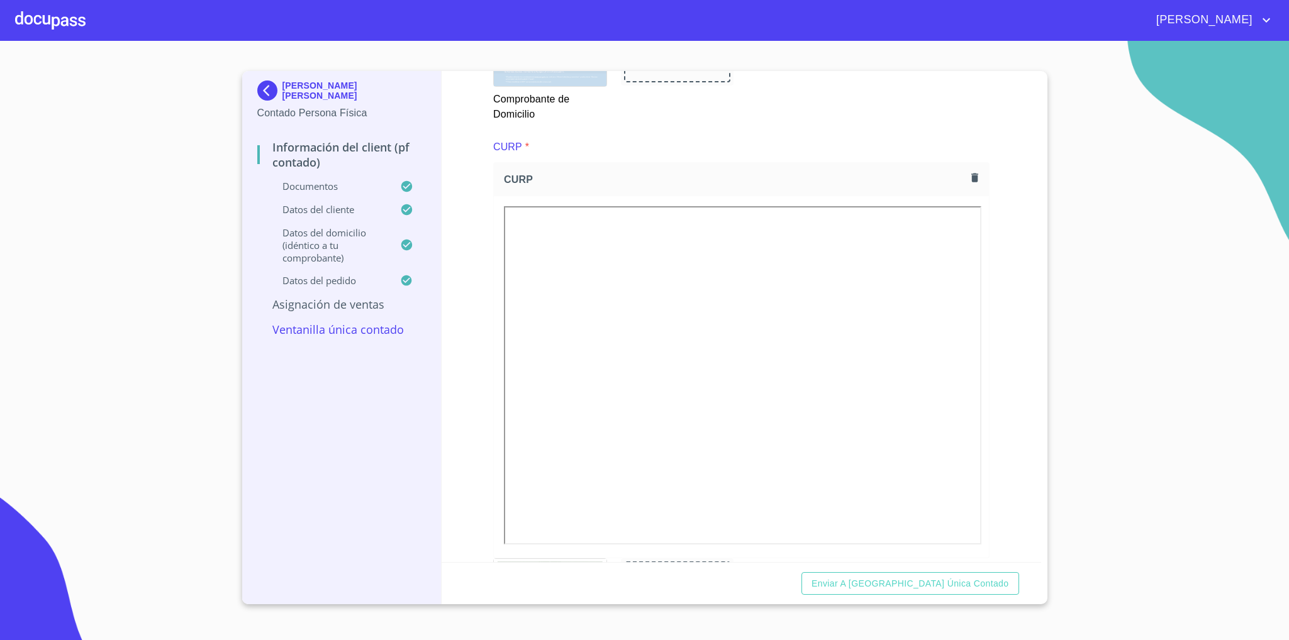
click at [971, 180] on icon "button" at bounding box center [974, 178] width 7 height 9
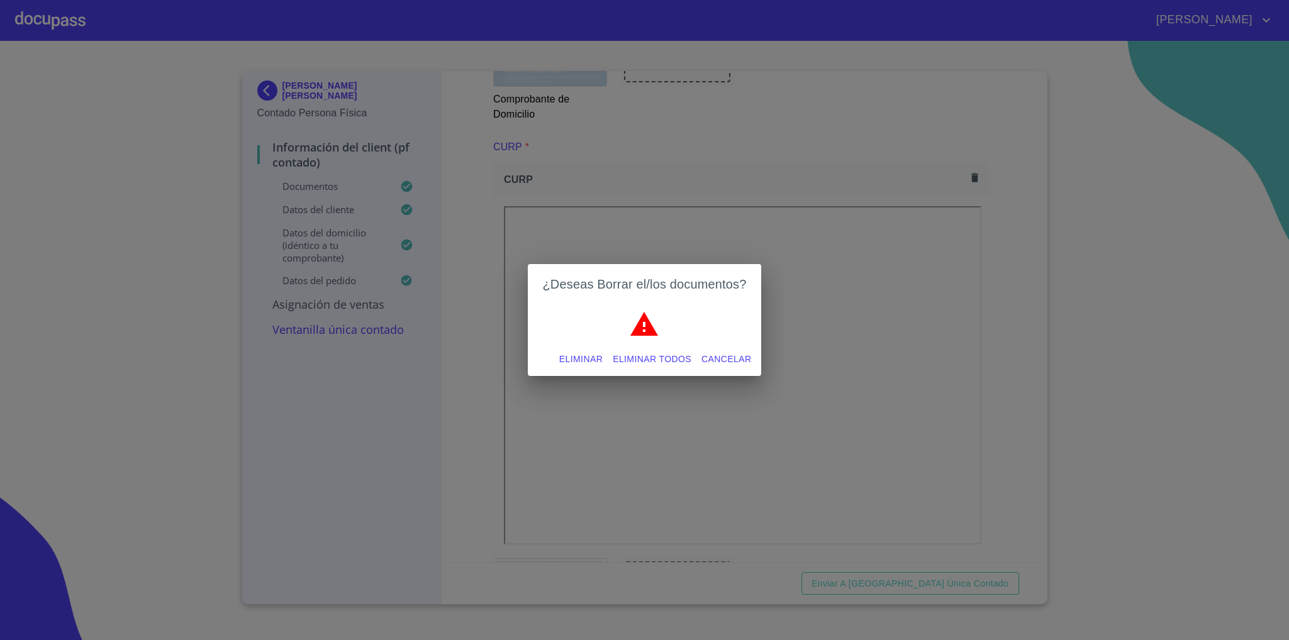
click at [587, 349] on button "Eliminar" at bounding box center [580, 359] width 53 height 23
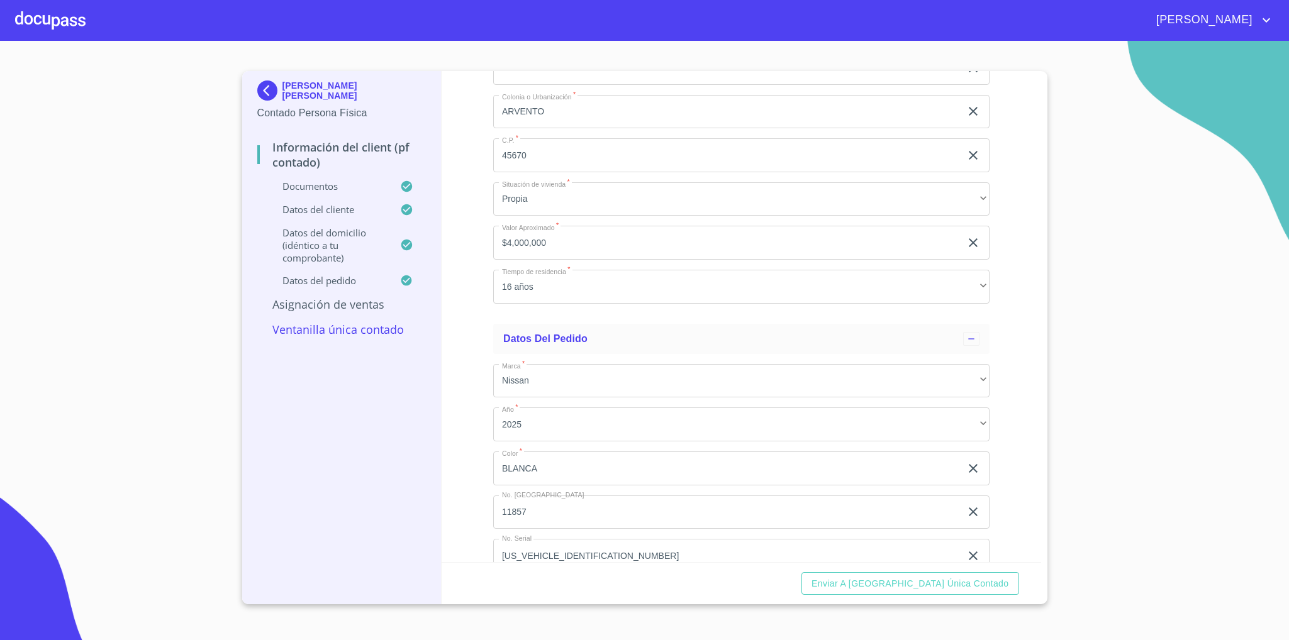
scroll to position [3405, 0]
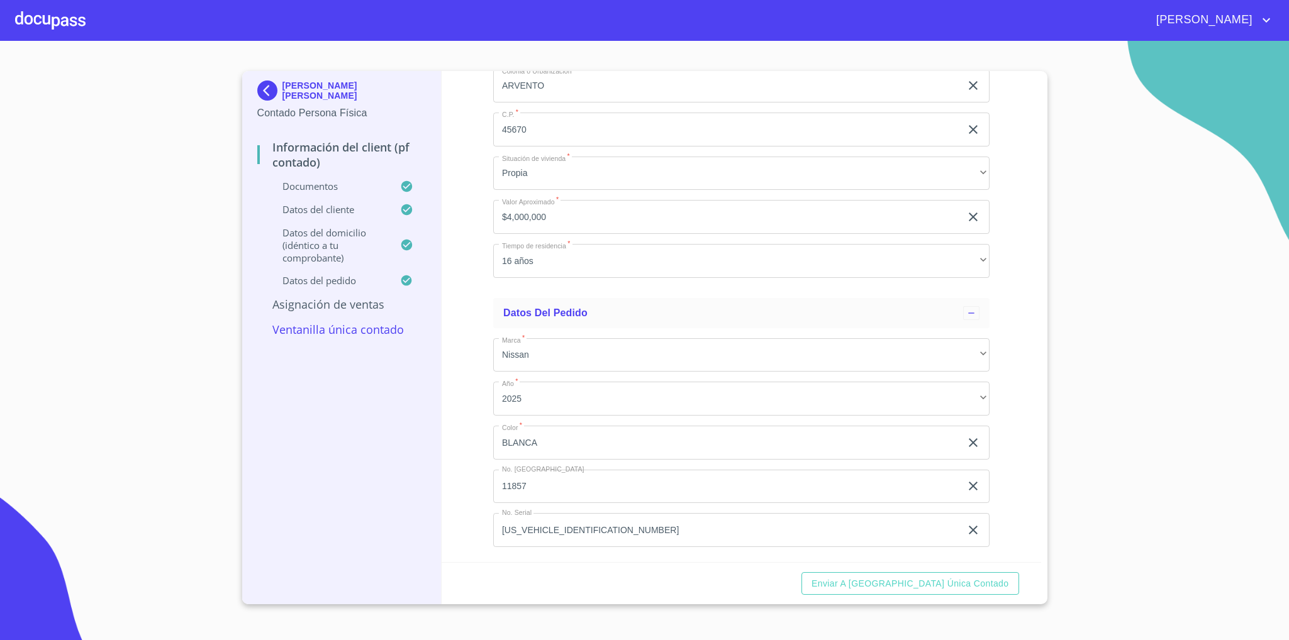
click at [510, 447] on input "BLANCA" at bounding box center [726, 443] width 467 height 34
click at [511, 447] on input "BLANCA" at bounding box center [726, 443] width 467 height 34
type input "AZUL"
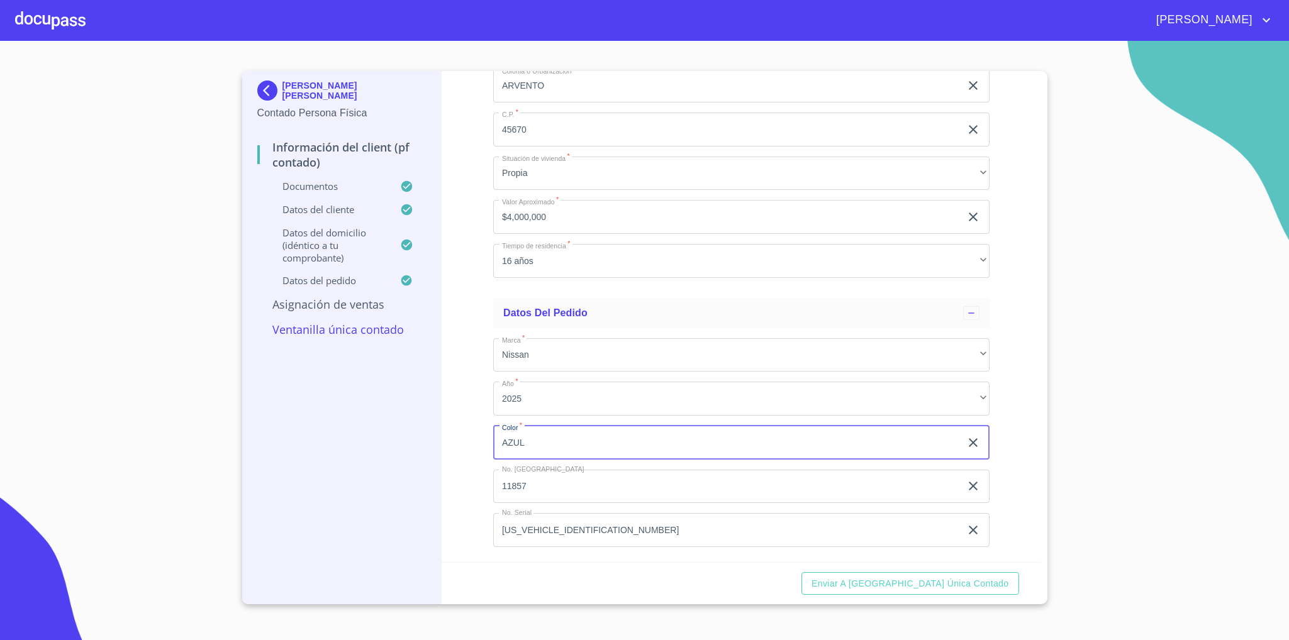
click at [540, 488] on input "11857" at bounding box center [726, 487] width 467 height 34
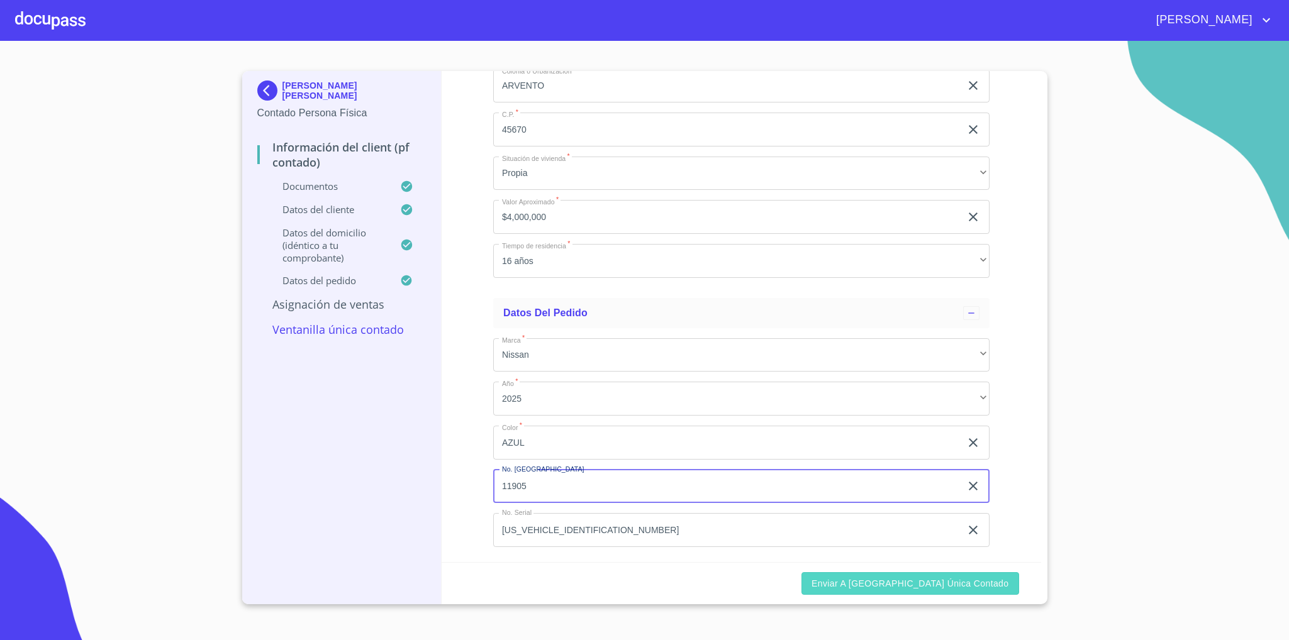
type input "11905"
click at [972, 579] on span "Enviar a Ventanilla única contado" at bounding box center [911, 584] width 198 height 16
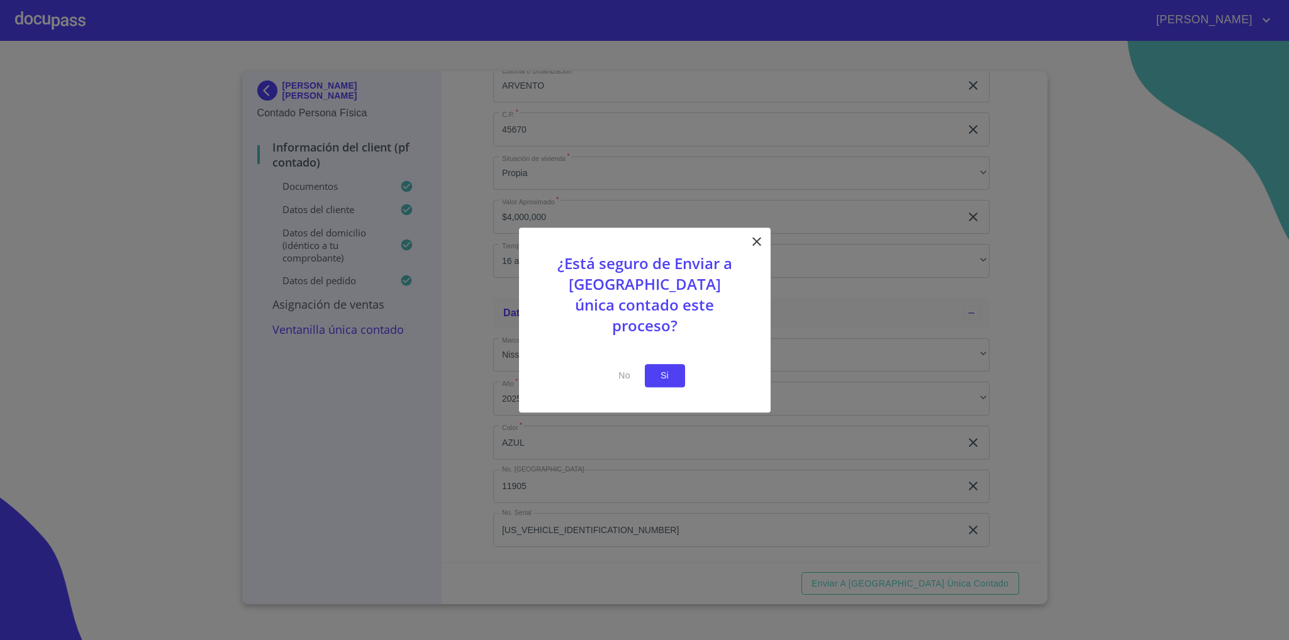
click at [668, 369] on span "Si" at bounding box center [665, 376] width 20 height 16
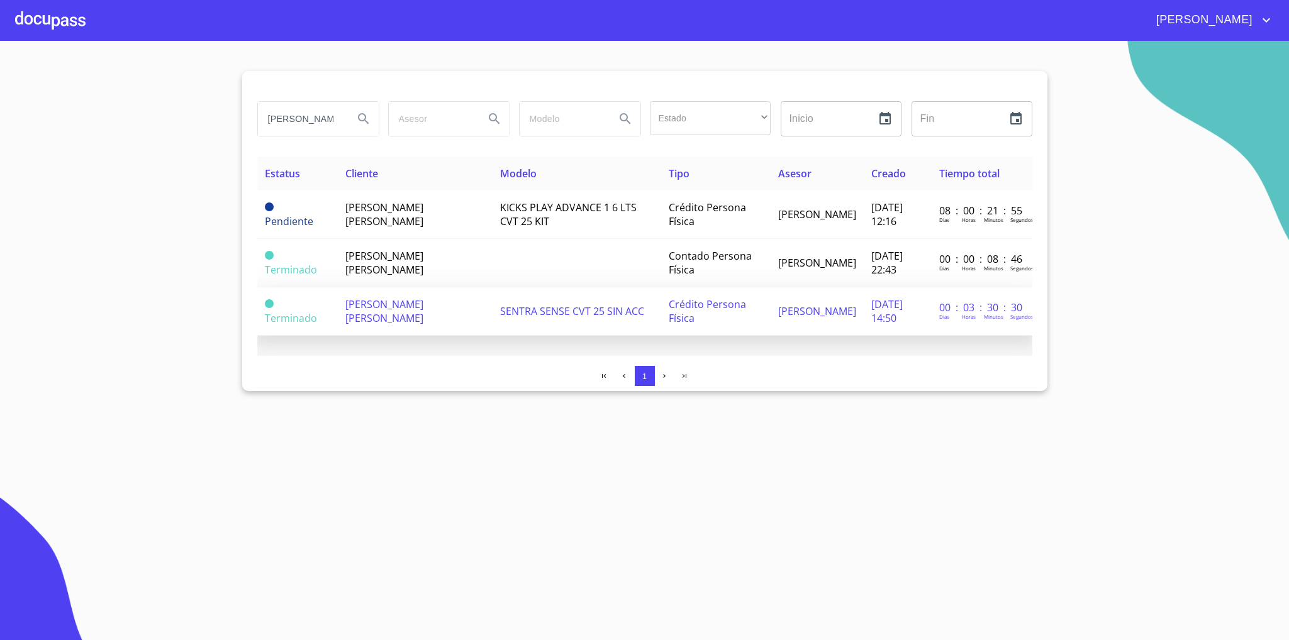
click at [602, 306] on span "SENTRA SENSE CVT 25 SIN ACC" at bounding box center [572, 311] width 144 height 14
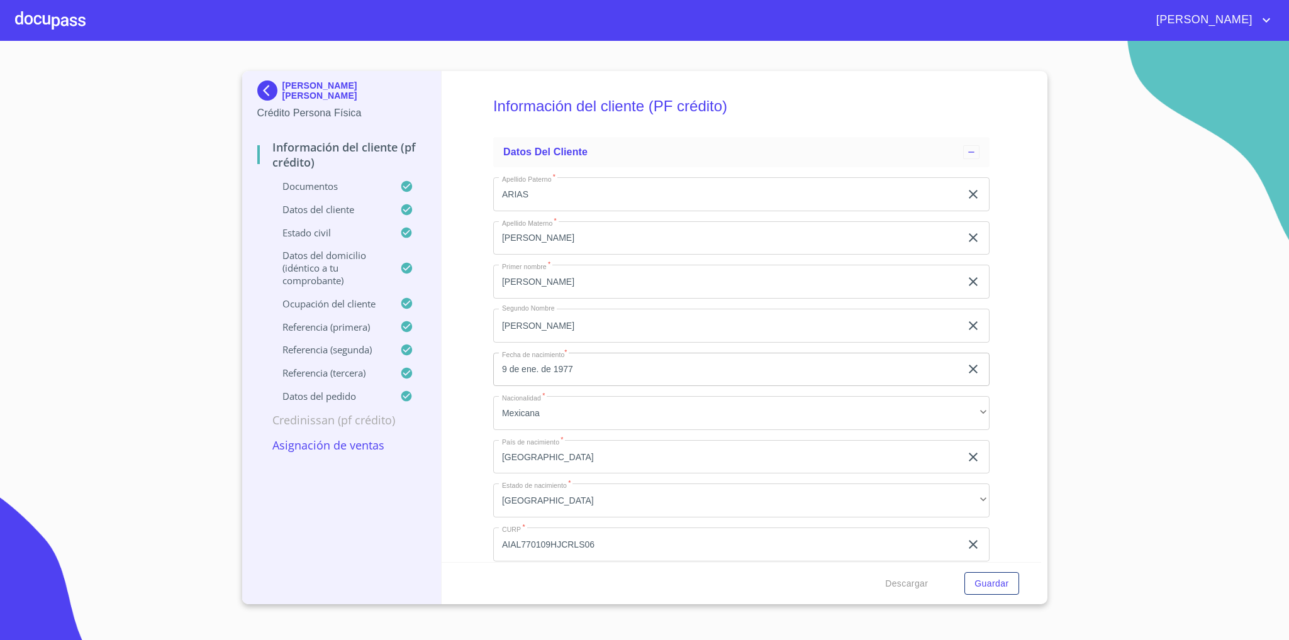
click at [267, 96] on img at bounding box center [269, 91] width 25 height 20
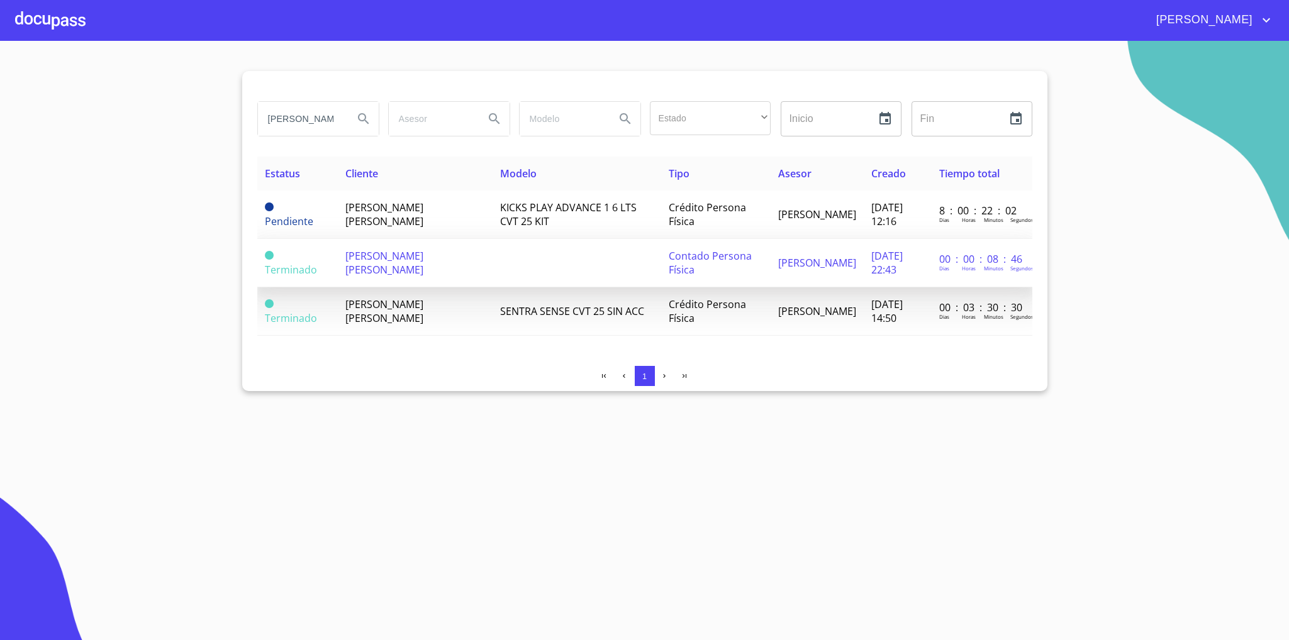
click at [371, 255] on span "[PERSON_NAME] [PERSON_NAME]" at bounding box center [384, 263] width 78 height 28
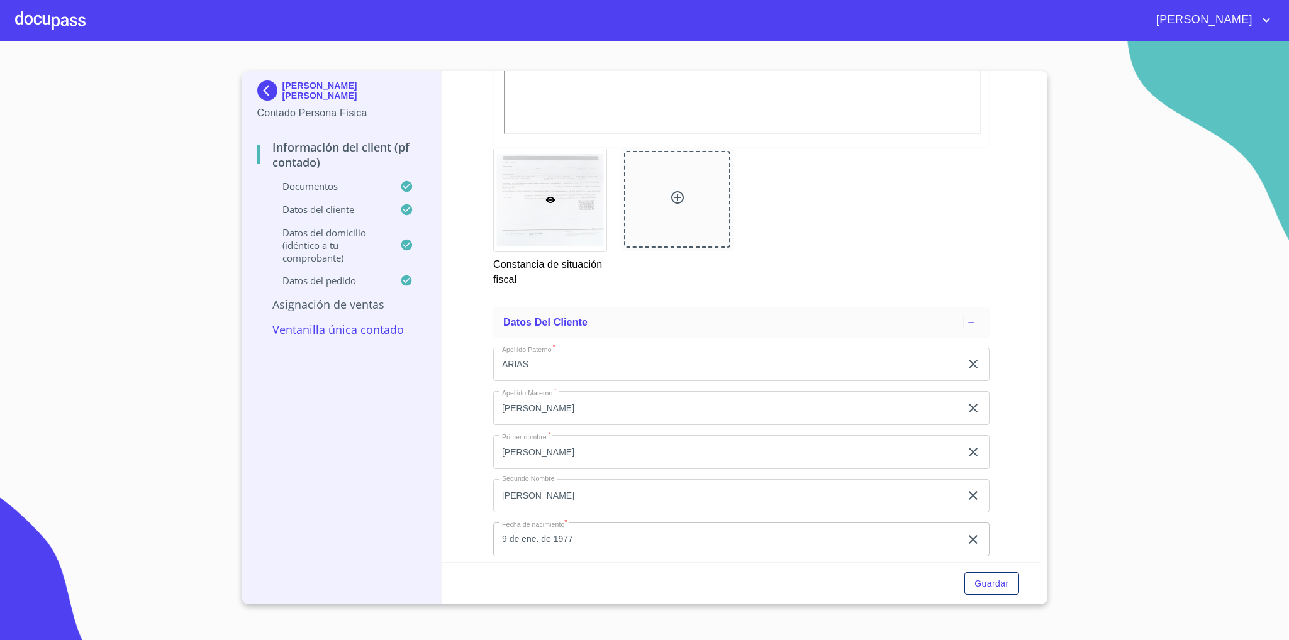
scroll to position [2084, 0]
